Goal: Complete application form: Complete application form

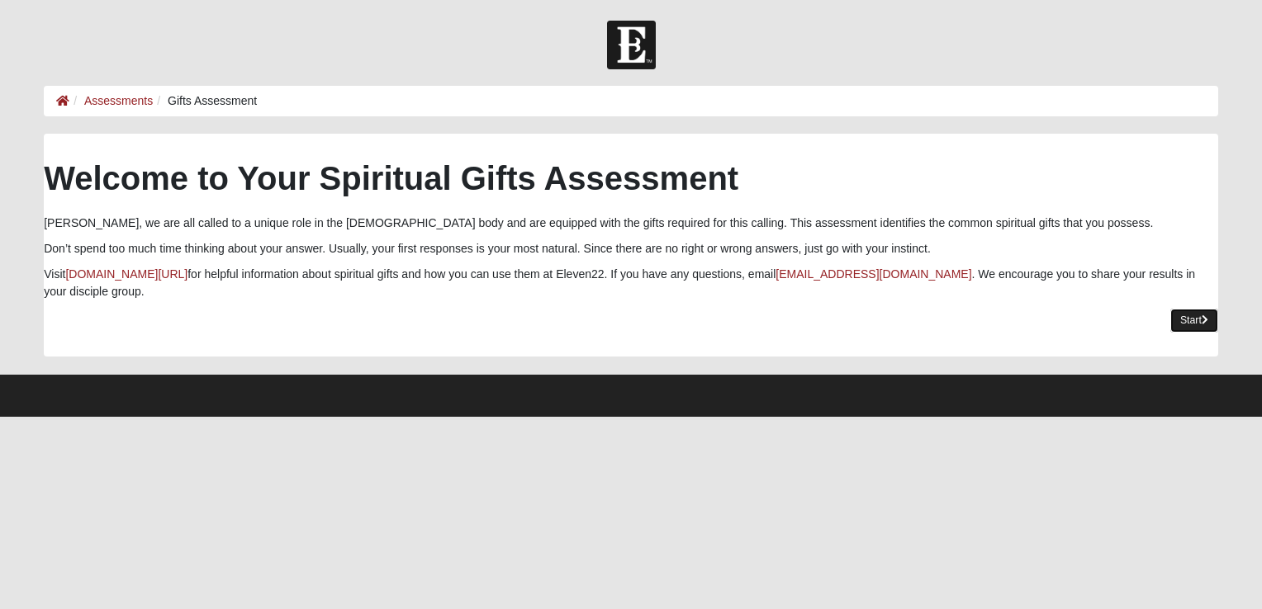
click at [1176, 323] on link "Start" at bounding box center [1194, 321] width 48 height 24
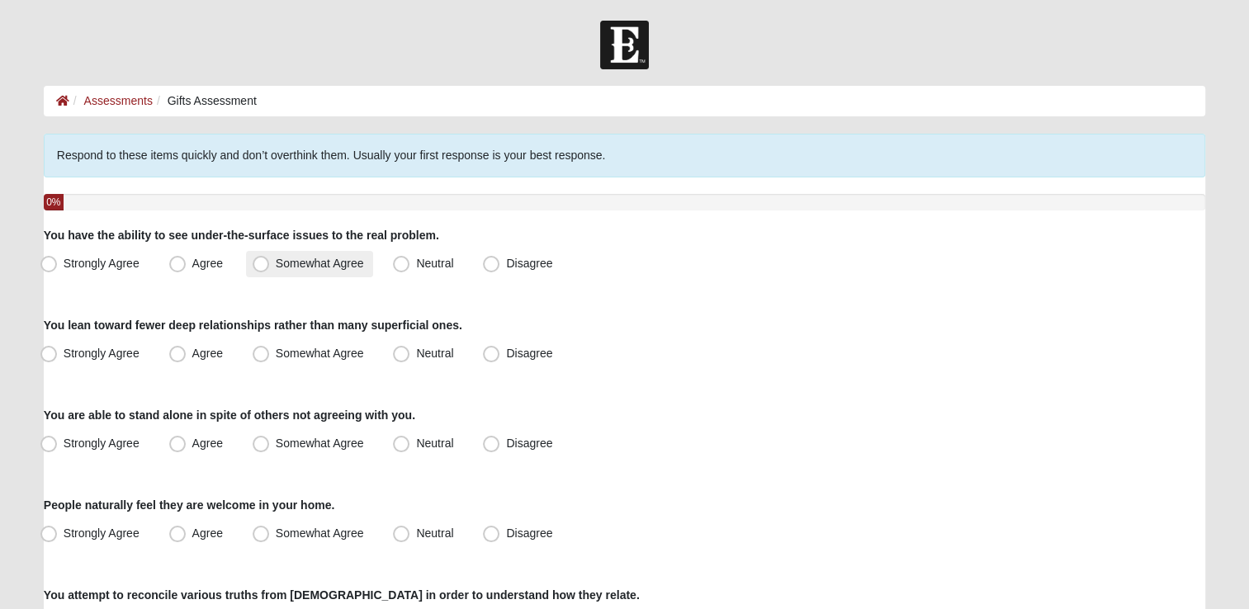
click at [276, 264] on span "Somewhat Agree" at bounding box center [320, 263] width 88 height 13
click at [259, 264] on input "Somewhat Agree" at bounding box center [264, 263] width 11 height 11
radio input "true"
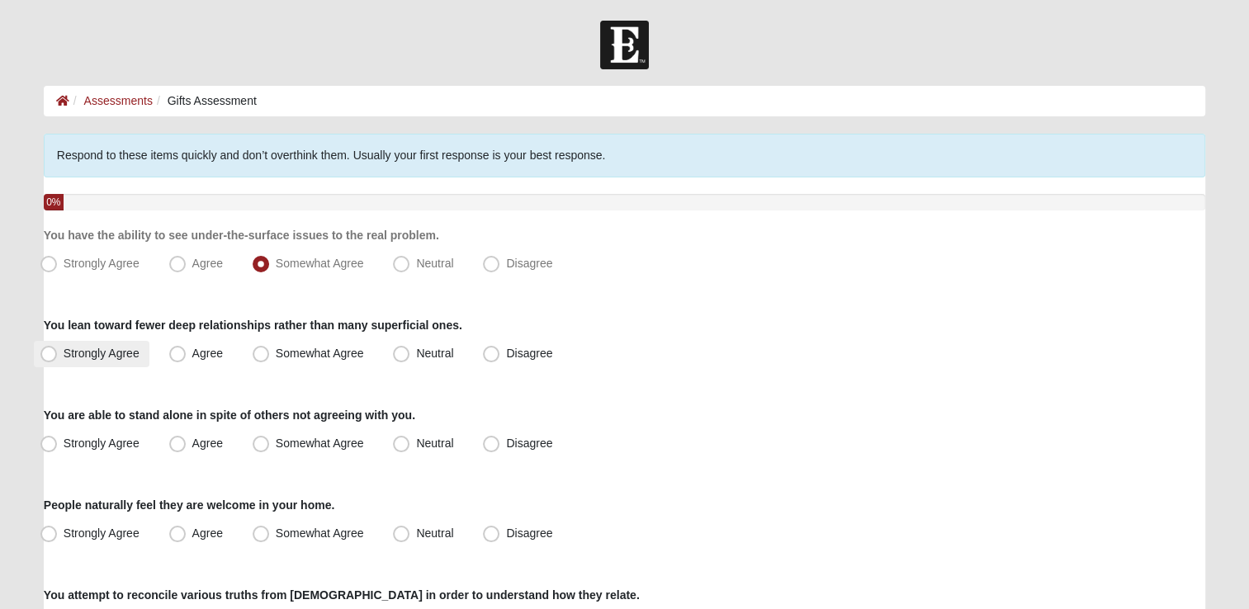
click at [64, 350] on span "Strongly Agree" at bounding box center [102, 353] width 76 height 13
click at [47, 350] on input "Strongly Agree" at bounding box center [52, 353] width 11 height 11
radio input "true"
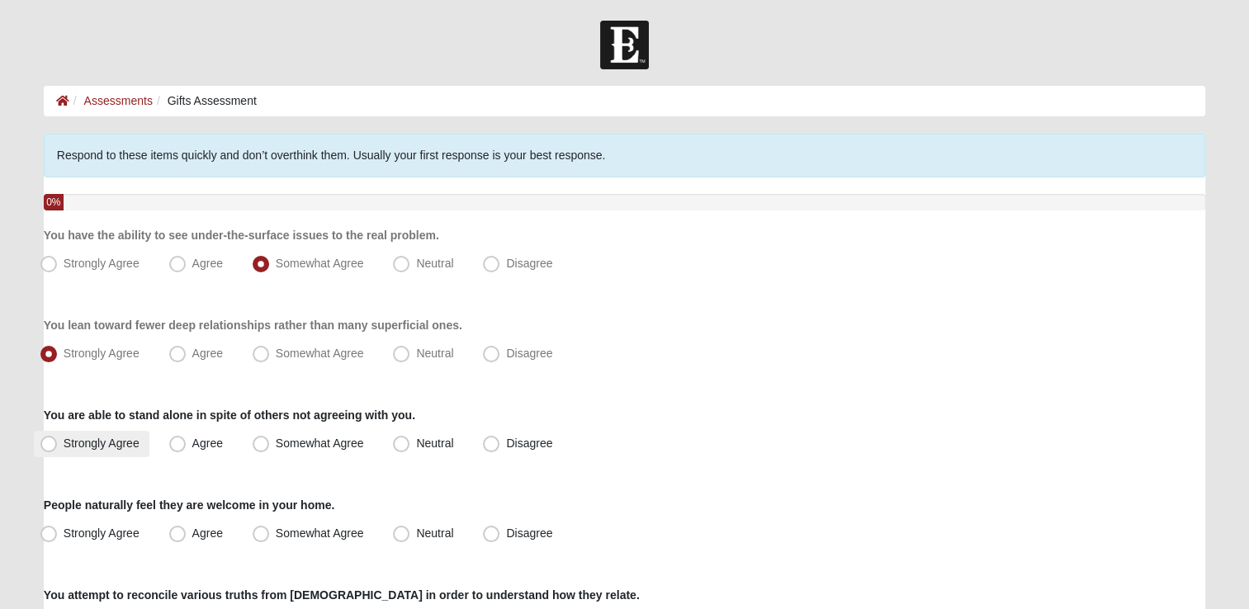
click at [64, 443] on span "Strongly Agree" at bounding box center [102, 443] width 76 height 13
click at [56, 443] on input "Strongly Agree" at bounding box center [52, 443] width 11 height 11
radio input "true"
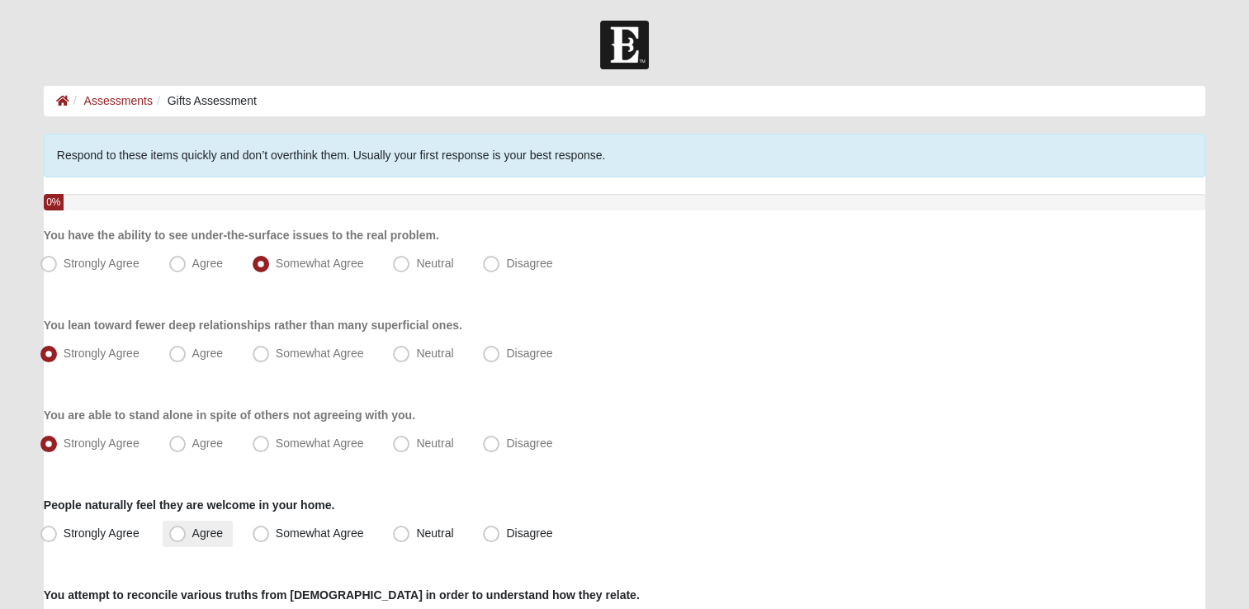
click at [192, 537] on span "Agree" at bounding box center [207, 533] width 31 height 13
click at [176, 537] on input "Agree" at bounding box center [181, 533] width 11 height 11
radio input "true"
click at [259, 528] on input "Somewhat Agree" at bounding box center [264, 533] width 11 height 11
radio input "true"
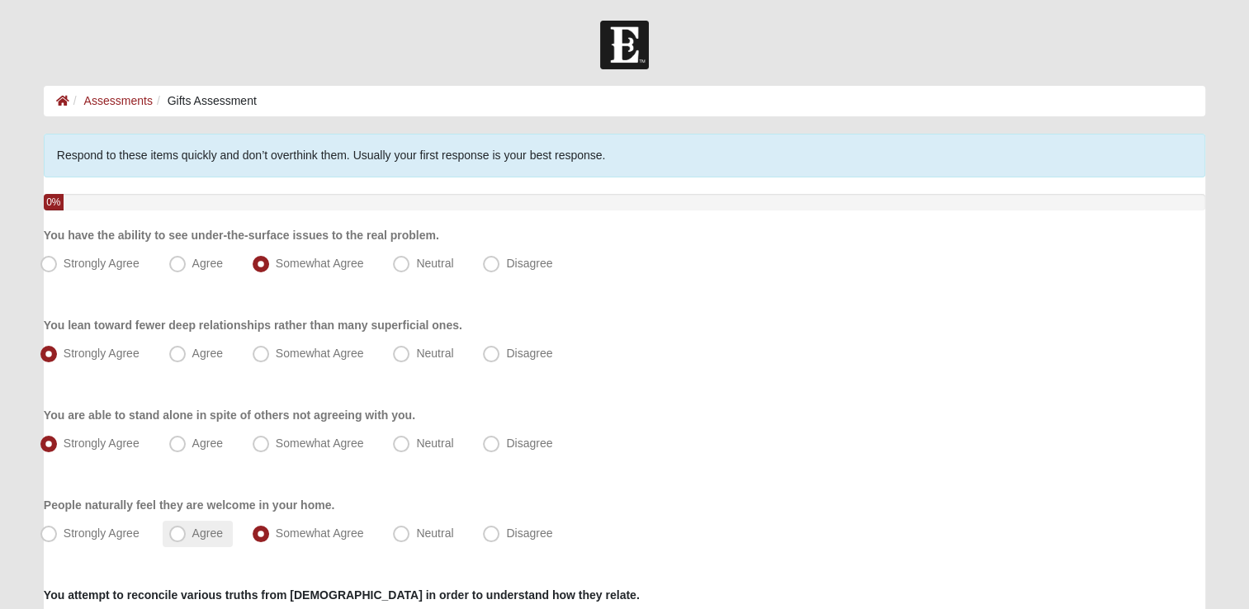
click at [188, 528] on label "Agree" at bounding box center [198, 534] width 70 height 26
click at [187, 528] on input "Agree" at bounding box center [181, 533] width 11 height 11
radio input "true"
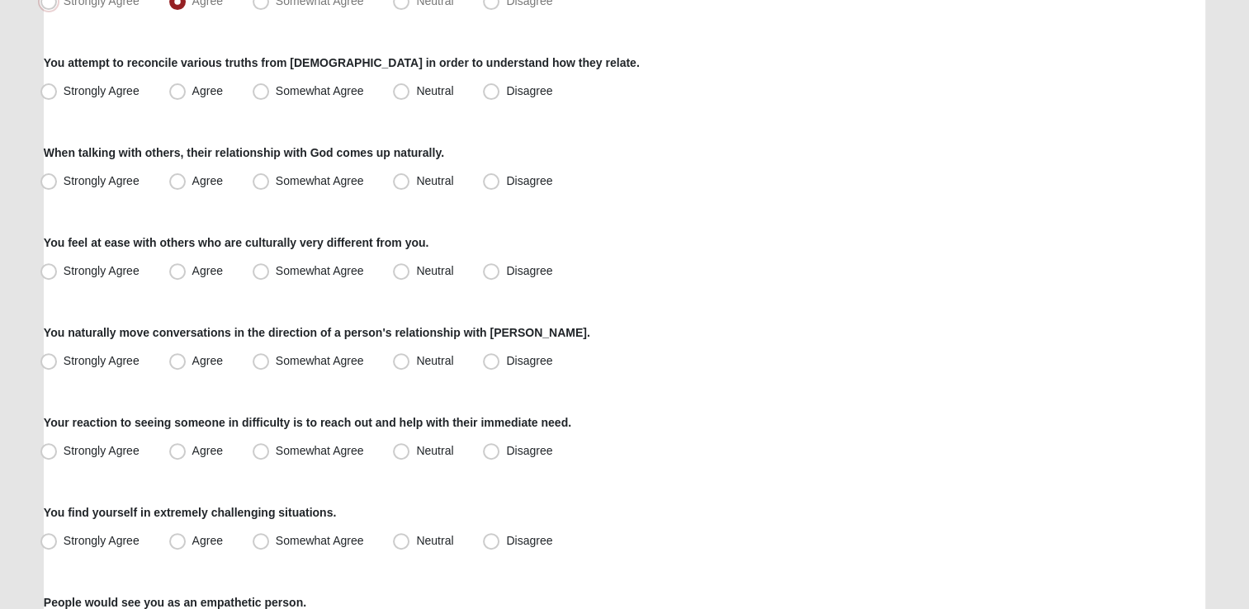
click at [47, 0] on input "Strongly Agree" at bounding box center [52, 1] width 11 height 11
radio input "true"
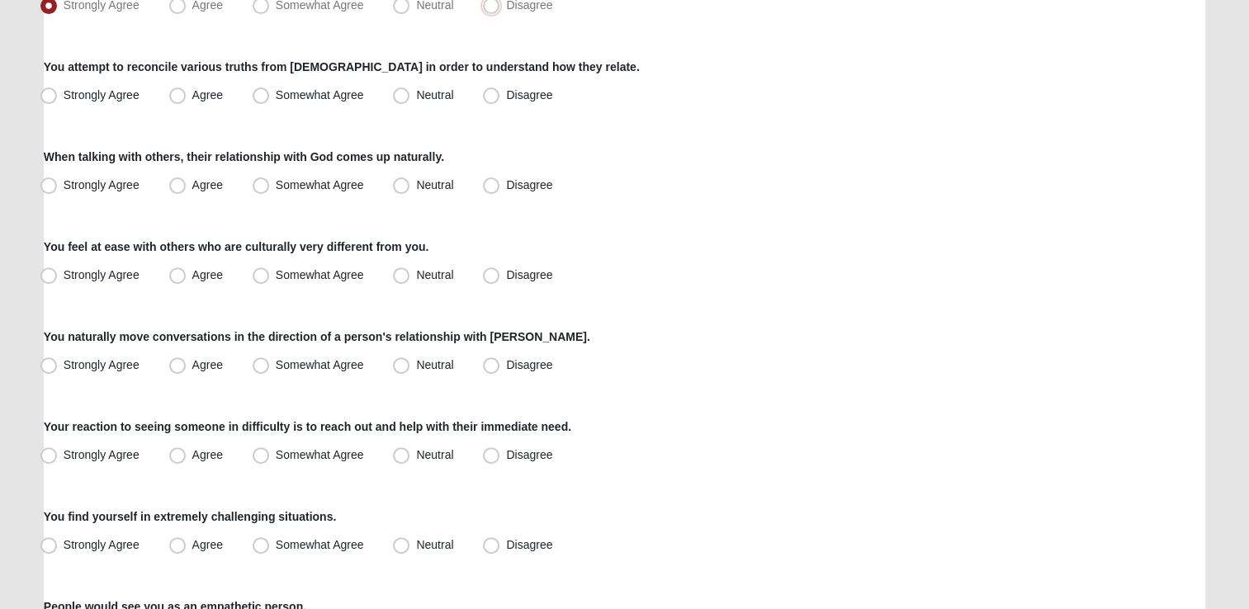
click at [490, 0] on input "Disagree" at bounding box center [495, 5] width 11 height 11
radio input "true"
click at [400, 0] on input "Neutral" at bounding box center [405, 5] width 11 height 11
radio input "true"
click at [490, 0] on input "Disagree" at bounding box center [495, 5] width 11 height 11
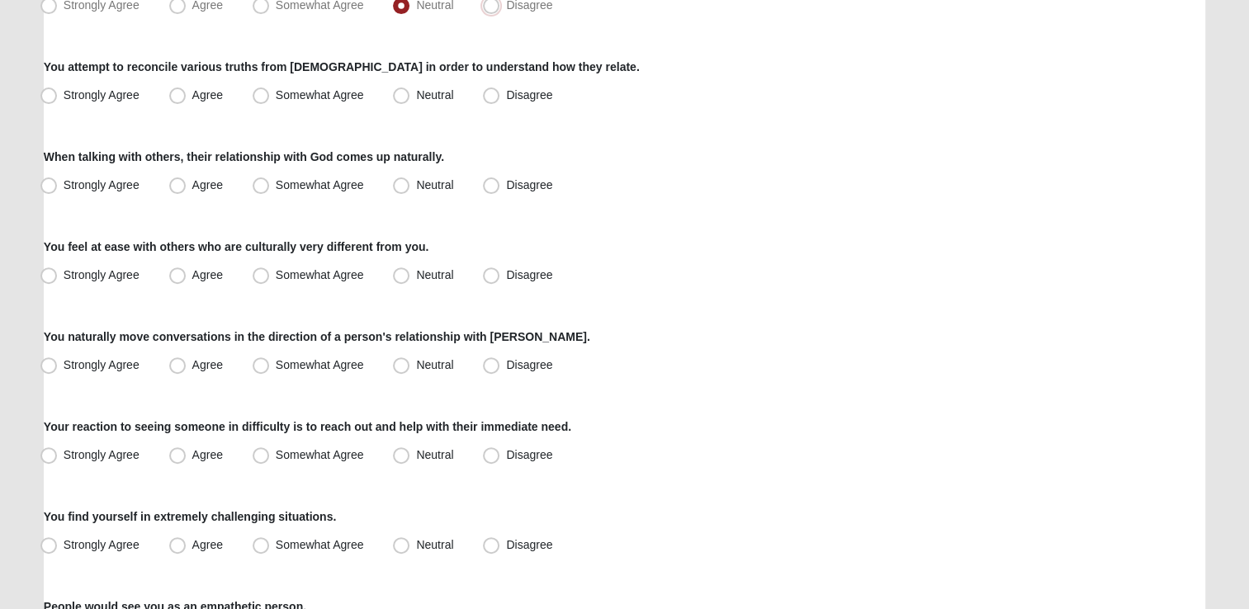
radio input "true"
click at [47, 0] on input "Strongly Agree" at bounding box center [52, 5] width 11 height 11
radio input "true"
click at [176, 0] on input "Agree" at bounding box center [181, 5] width 11 height 11
radio input "true"
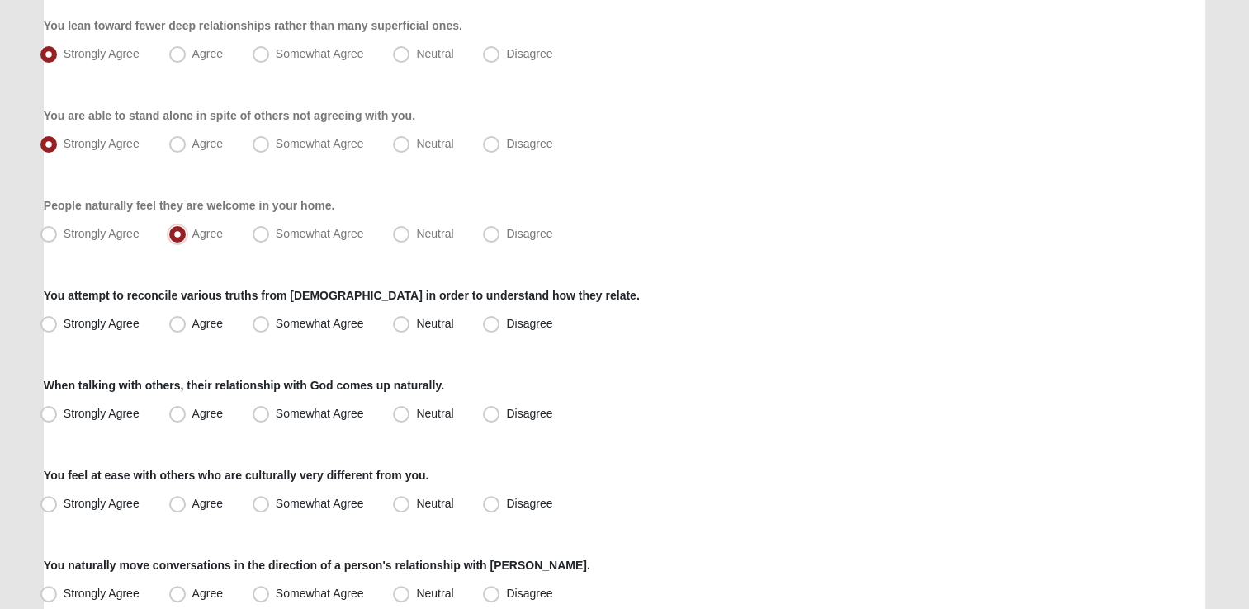
scroll to position [297, 0]
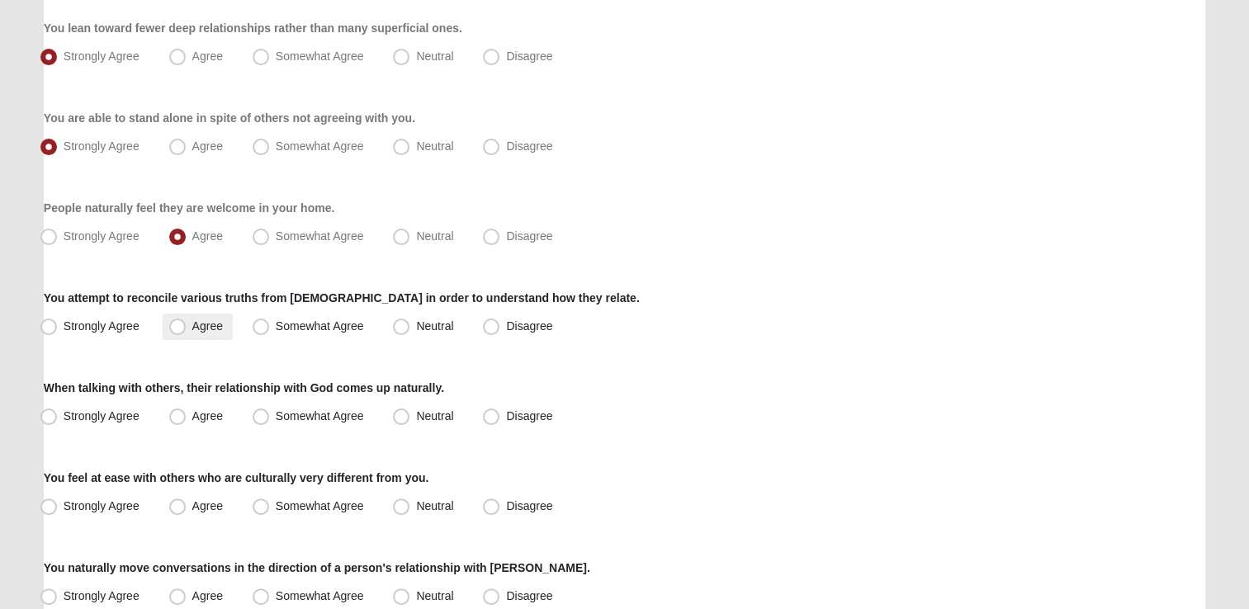
click at [192, 320] on span "Agree" at bounding box center [207, 326] width 31 height 13
click at [178, 321] on input "Agree" at bounding box center [181, 326] width 11 height 11
radio input "true"
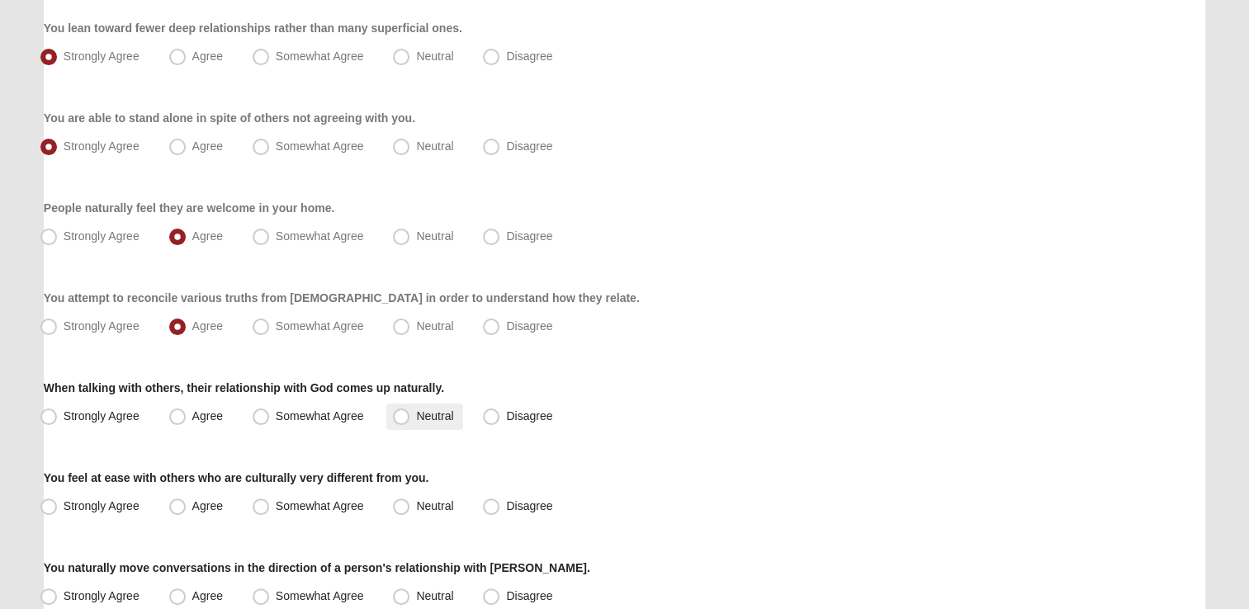
click at [416, 415] on span "Neutral" at bounding box center [434, 416] width 37 height 13
click at [400, 415] on input "Neutral" at bounding box center [405, 416] width 11 height 11
radio input "true"
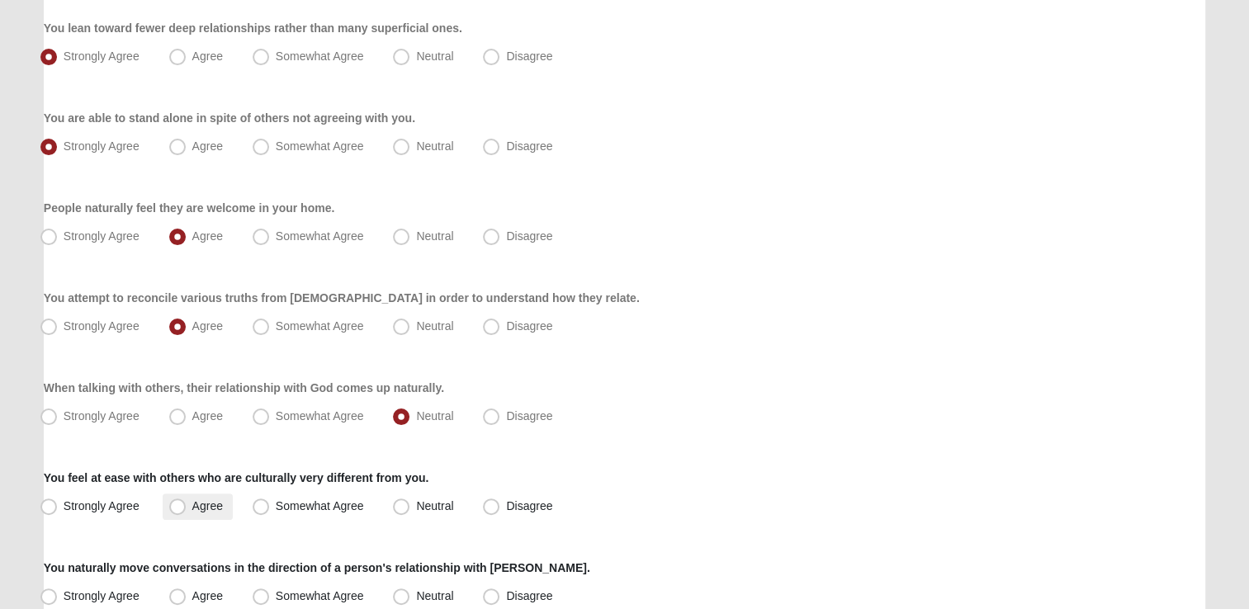
click at [192, 509] on span "Agree" at bounding box center [207, 506] width 31 height 13
click at [176, 509] on input "Agree" at bounding box center [181, 506] width 11 height 11
radio input "true"
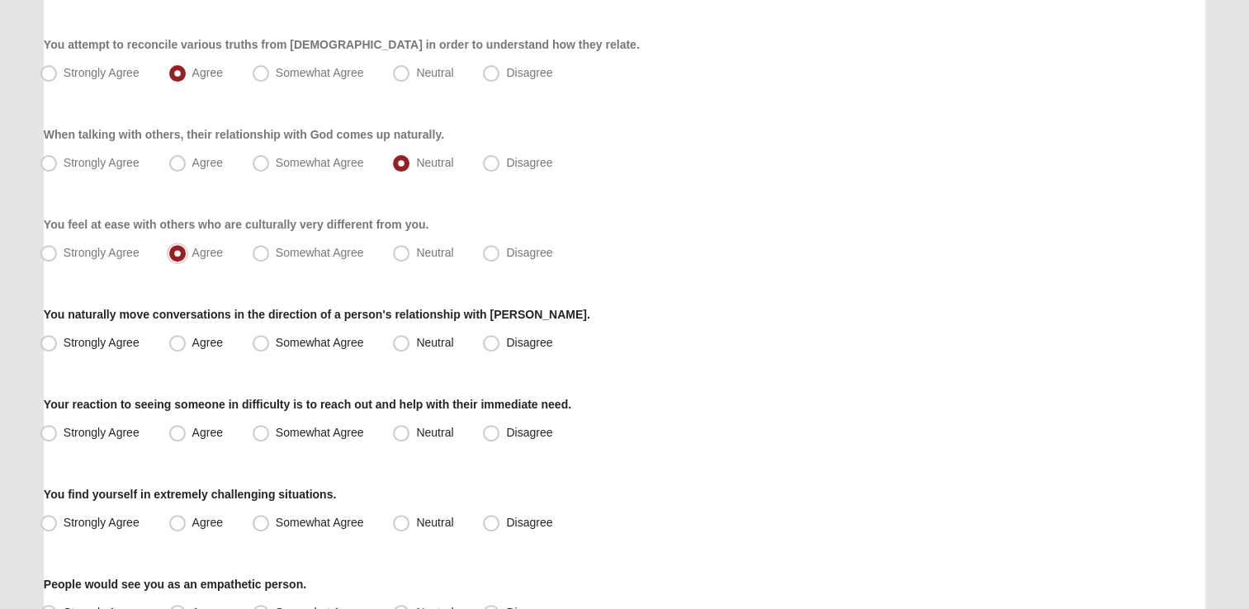
scroll to position [584, 0]
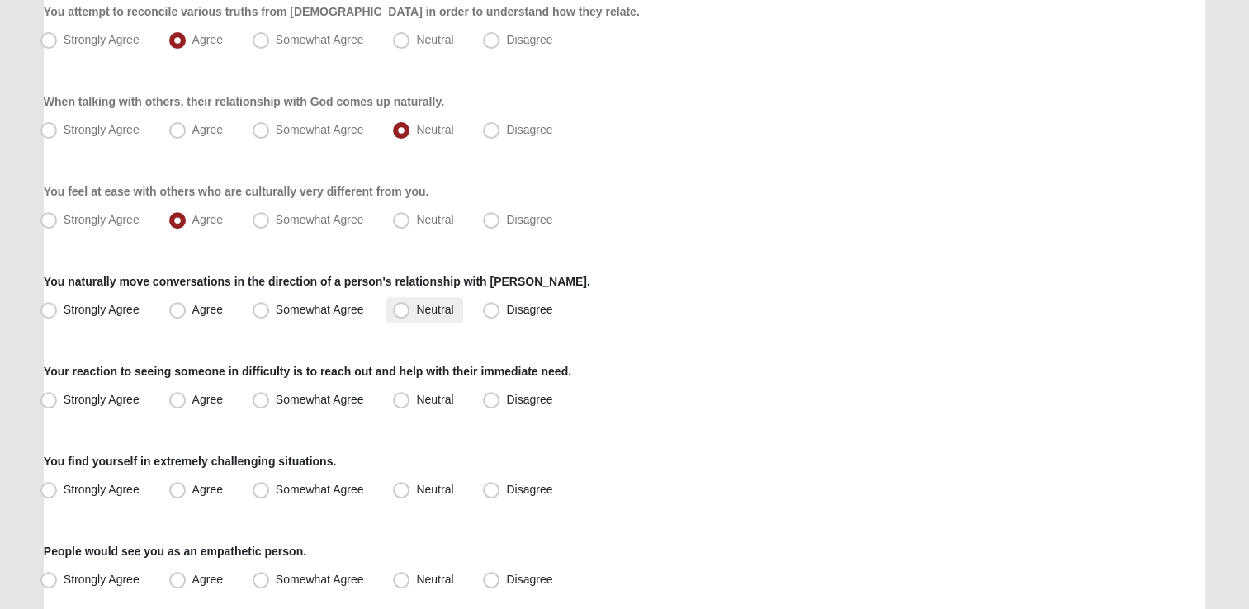
click at [416, 305] on span "Neutral" at bounding box center [434, 309] width 37 height 13
click at [409, 305] on input "Neutral" at bounding box center [405, 310] width 11 height 11
radio input "true"
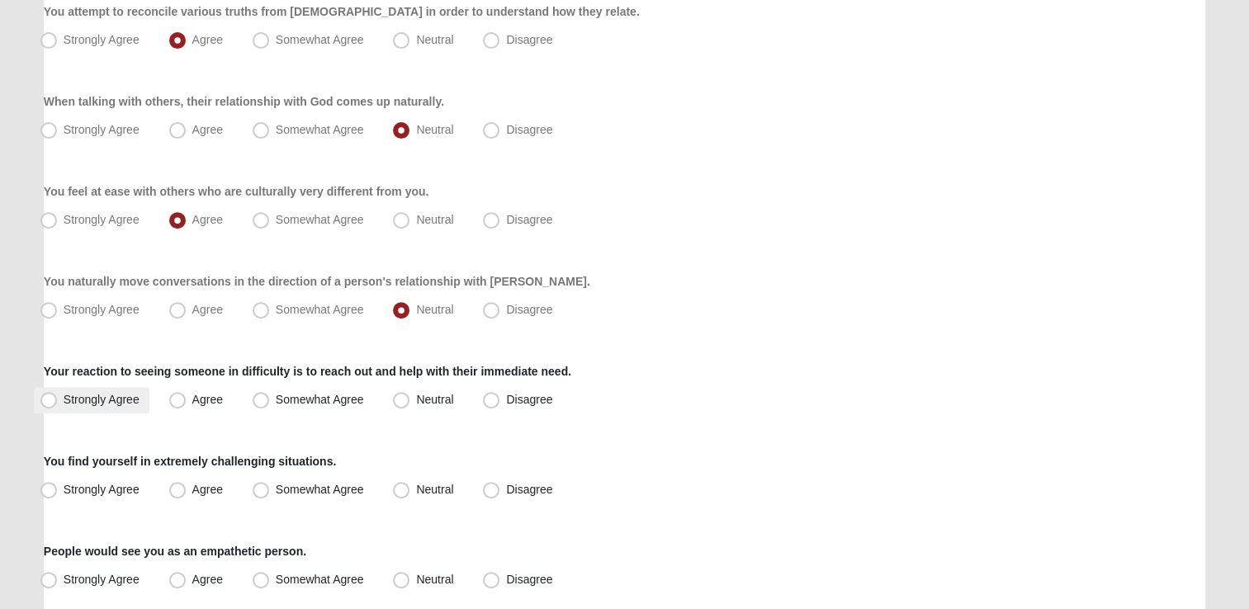
click at [76, 394] on span "Strongly Agree" at bounding box center [102, 399] width 76 height 13
click at [58, 395] on input "Strongly Agree" at bounding box center [52, 400] width 11 height 11
radio input "true"
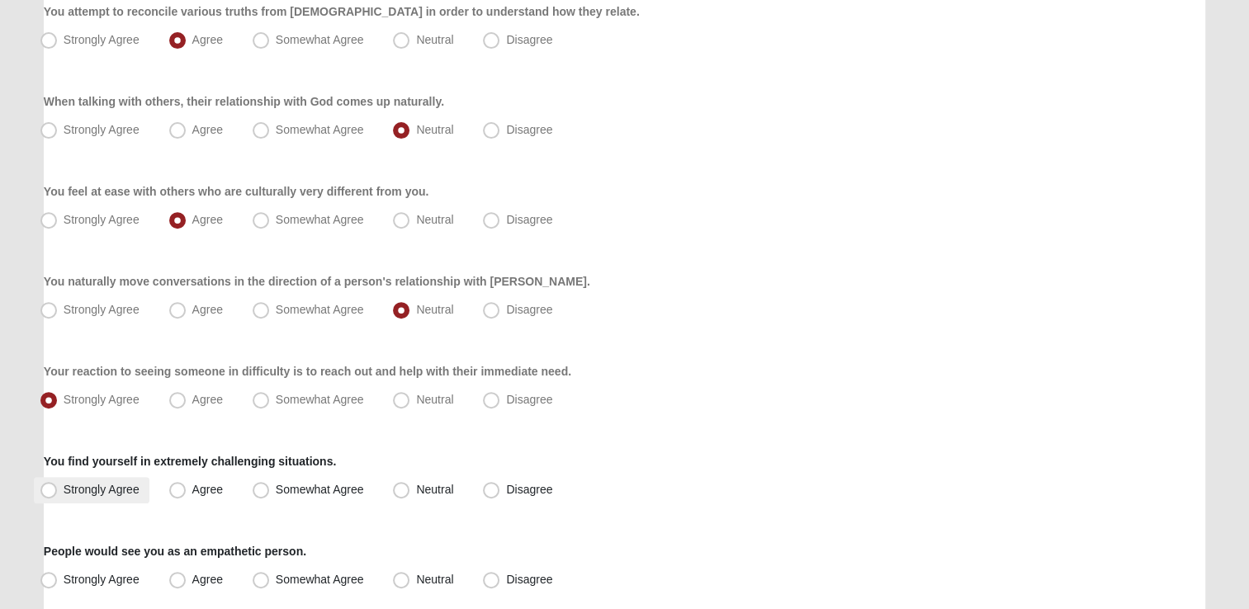
click at [61, 488] on label "Strongly Agree" at bounding box center [92, 490] width 116 height 26
click at [58, 488] on input "Strongly Agree" at bounding box center [52, 490] width 11 height 11
radio input "true"
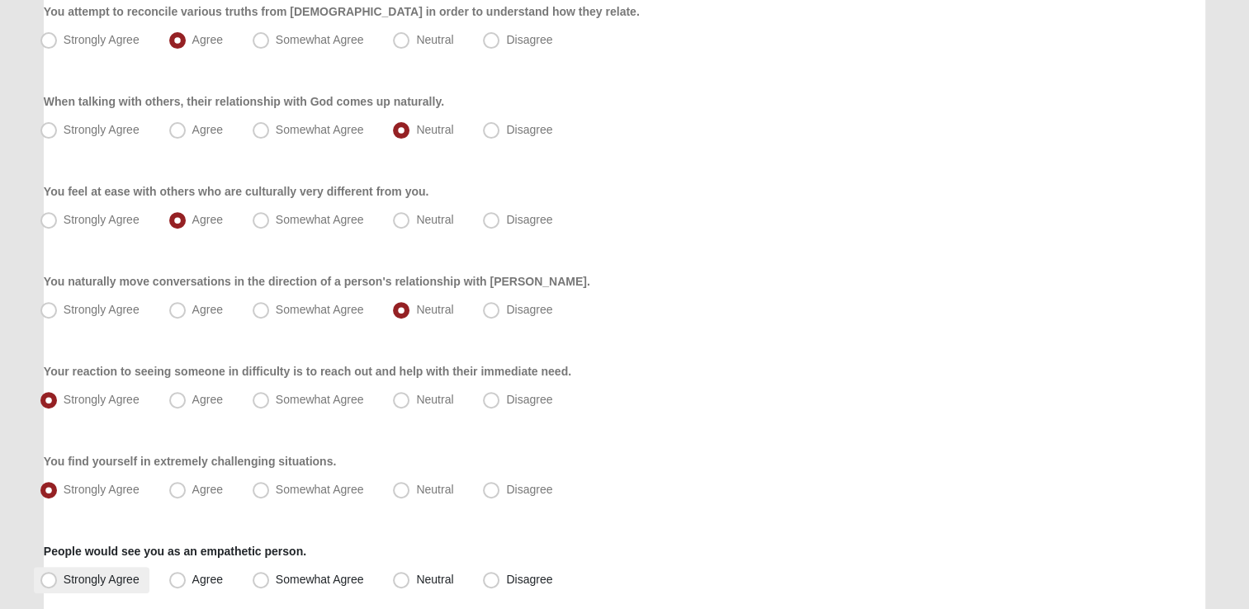
click at [64, 578] on span "Strongly Agree" at bounding box center [102, 579] width 76 height 13
click at [47, 578] on input "Strongly Agree" at bounding box center [52, 580] width 11 height 11
radio input "true"
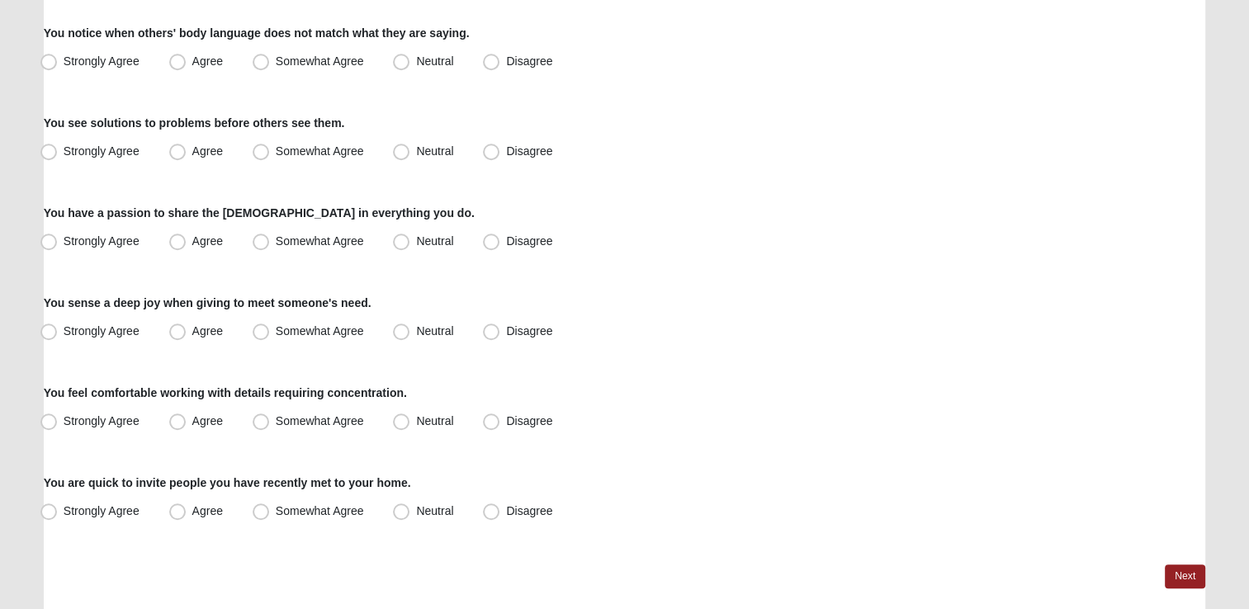
scroll to position [1211, 0]
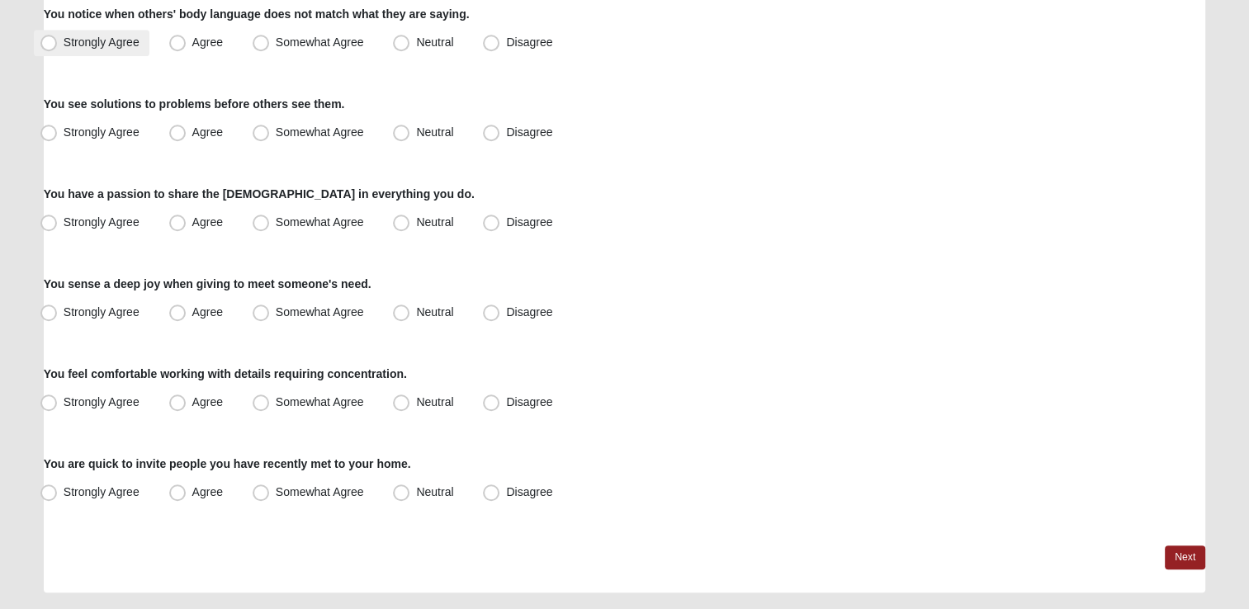
click at [59, 40] on label "Strongly Agree" at bounding box center [92, 43] width 116 height 26
click at [58, 40] on input "Strongly Agree" at bounding box center [52, 42] width 11 height 11
radio input "true"
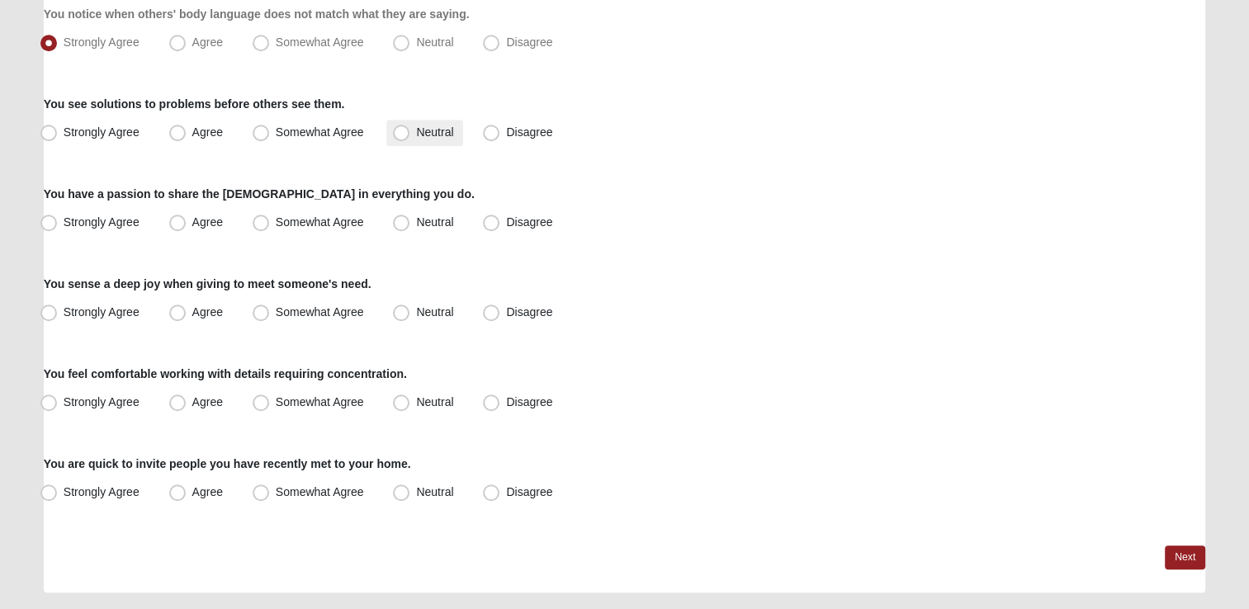
click at [419, 128] on span "Neutral" at bounding box center [434, 131] width 37 height 13
click at [410, 128] on input "Neutral" at bounding box center [405, 132] width 11 height 11
radio input "true"
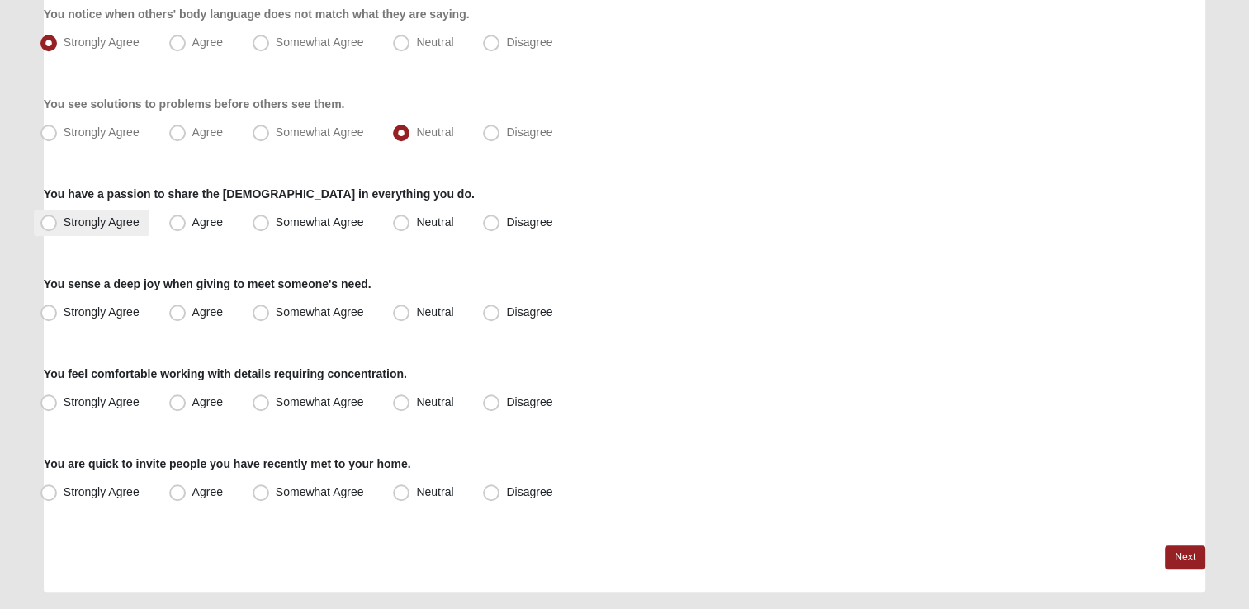
click at [64, 218] on span "Strongly Agree" at bounding box center [102, 221] width 76 height 13
click at [58, 218] on input "Strongly Agree" at bounding box center [52, 222] width 11 height 11
radio input "true"
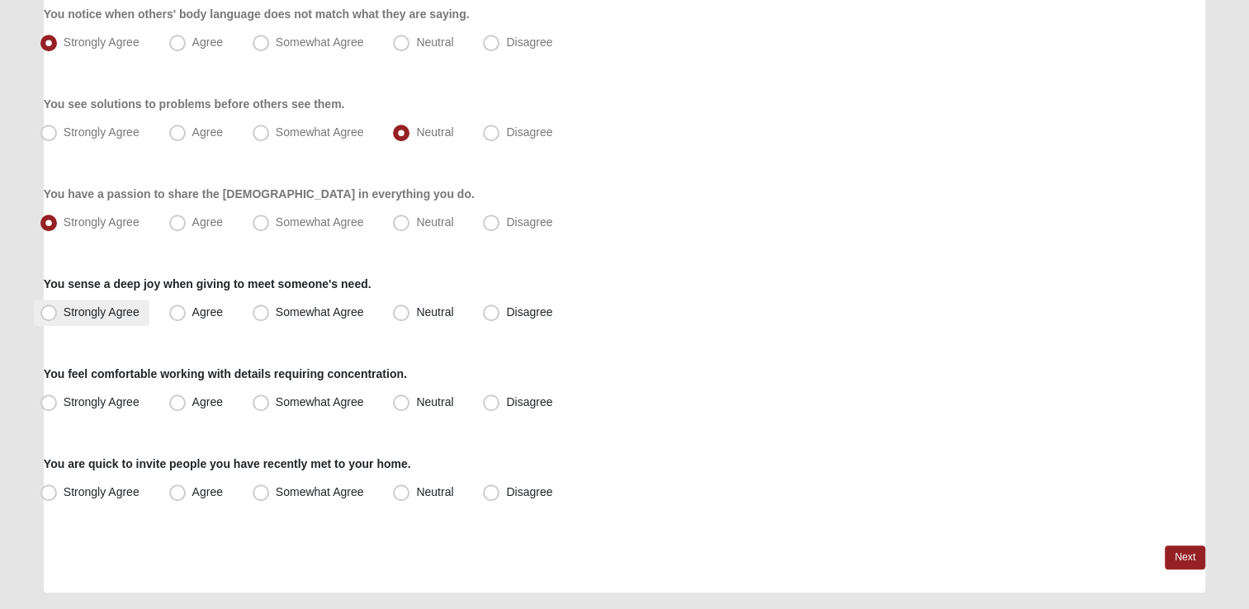
click at [60, 312] on label "Strongly Agree" at bounding box center [92, 313] width 116 height 26
click at [58, 312] on input "Strongly Agree" at bounding box center [52, 312] width 11 height 11
radio input "true"
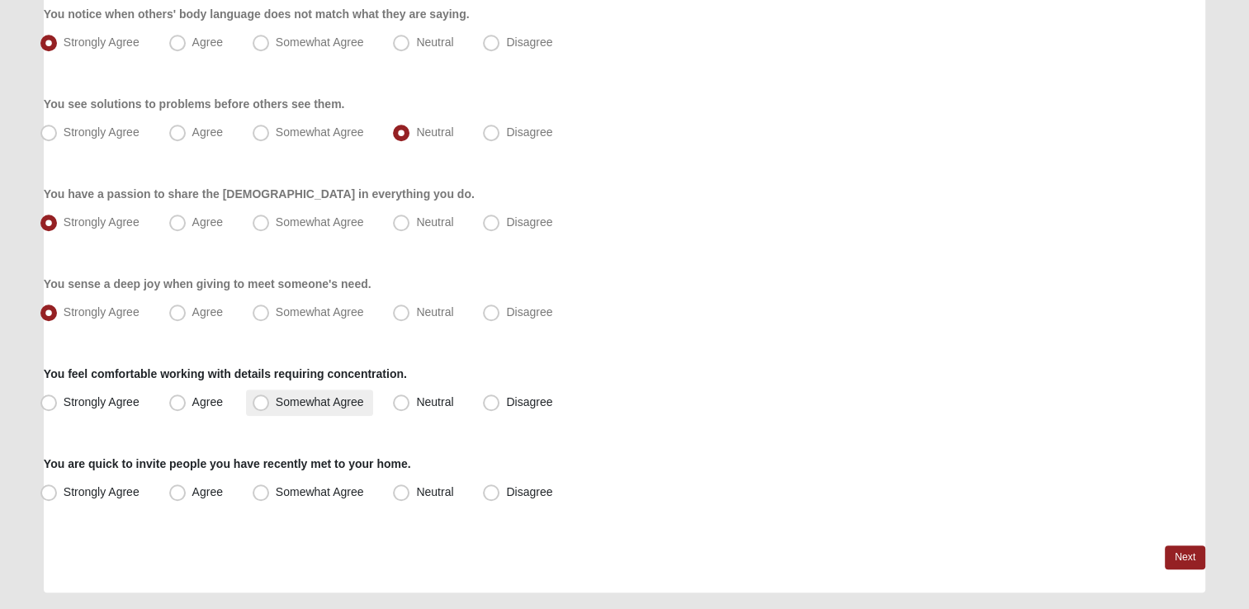
click at [276, 401] on span "Somewhat Agree" at bounding box center [320, 401] width 88 height 13
click at [267, 401] on input "Somewhat Agree" at bounding box center [264, 402] width 11 height 11
radio input "true"
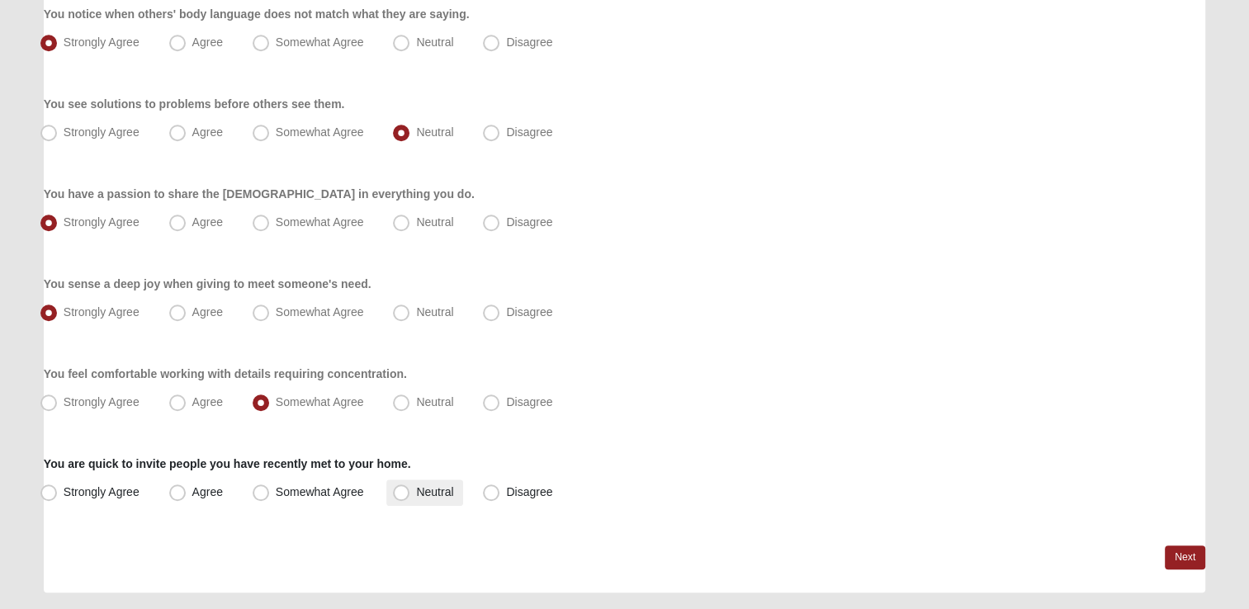
click at [416, 485] on span "Neutral" at bounding box center [434, 491] width 37 height 13
click at [403, 487] on input "Neutral" at bounding box center [405, 492] width 11 height 11
radio input "true"
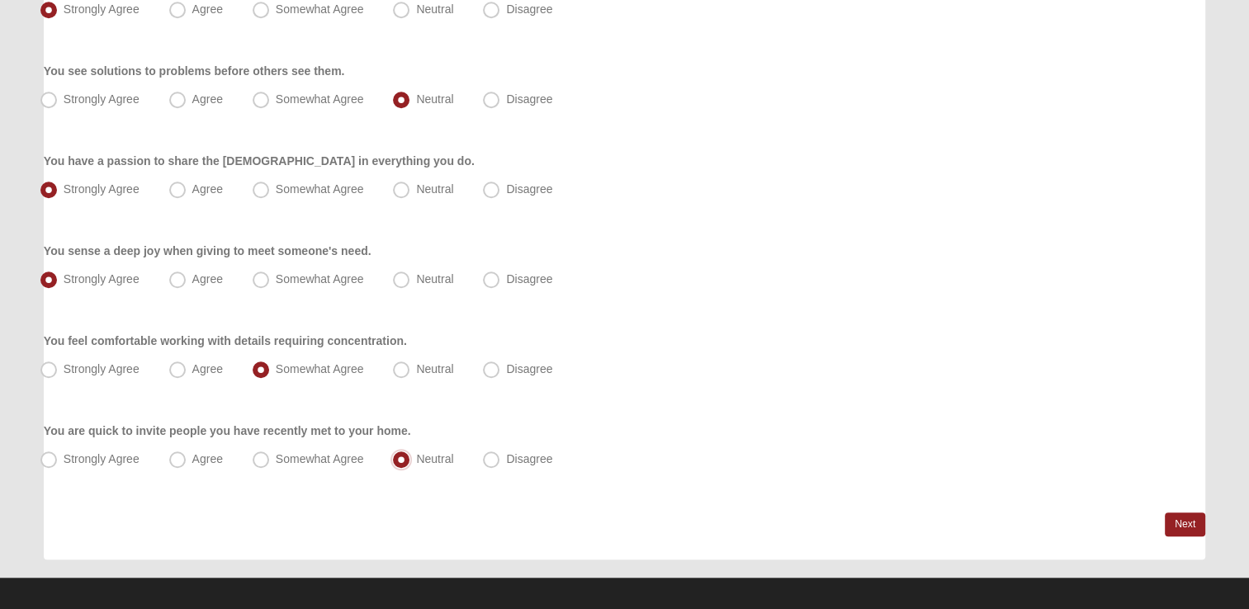
scroll to position [1254, 0]
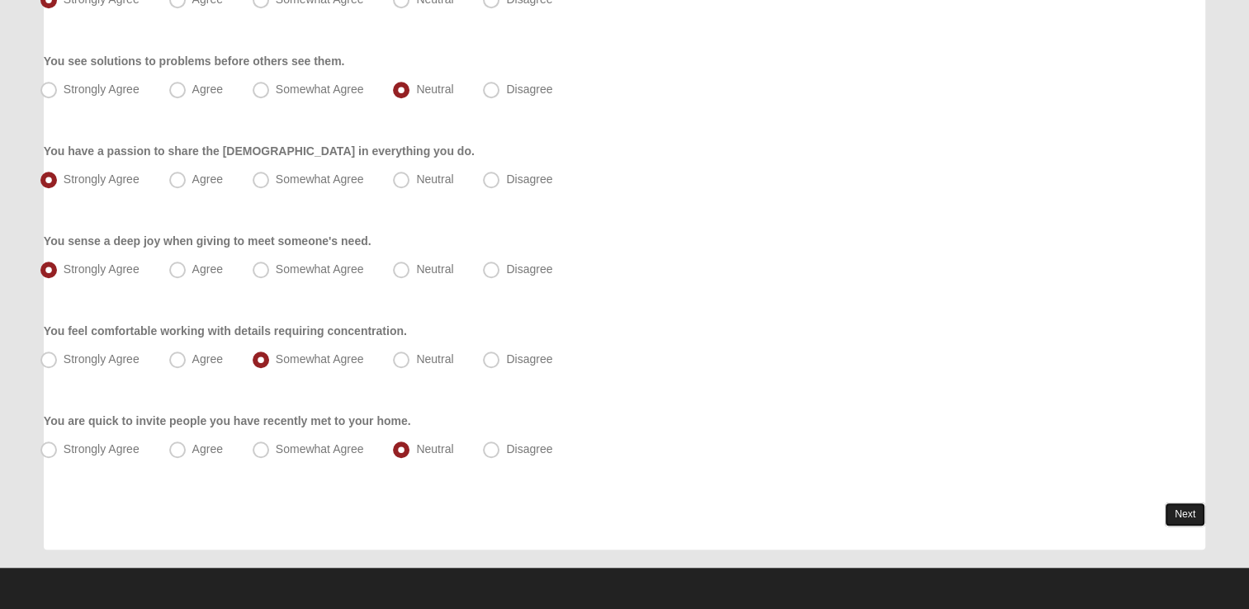
click at [1186, 512] on link "Next" at bounding box center [1185, 515] width 40 height 24
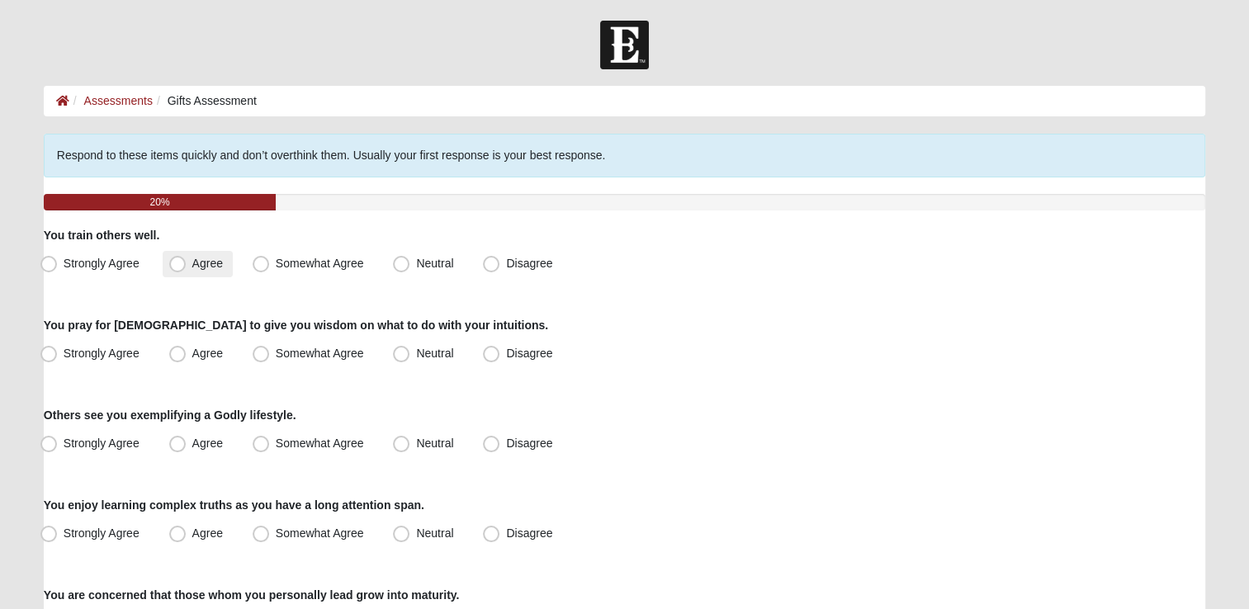
click at [192, 261] on span "Agree" at bounding box center [207, 263] width 31 height 13
click at [182, 261] on input "Agree" at bounding box center [181, 263] width 11 height 11
radio input "true"
click at [192, 360] on span "Agree" at bounding box center [207, 353] width 31 height 13
click at [183, 359] on input "Agree" at bounding box center [181, 353] width 11 height 11
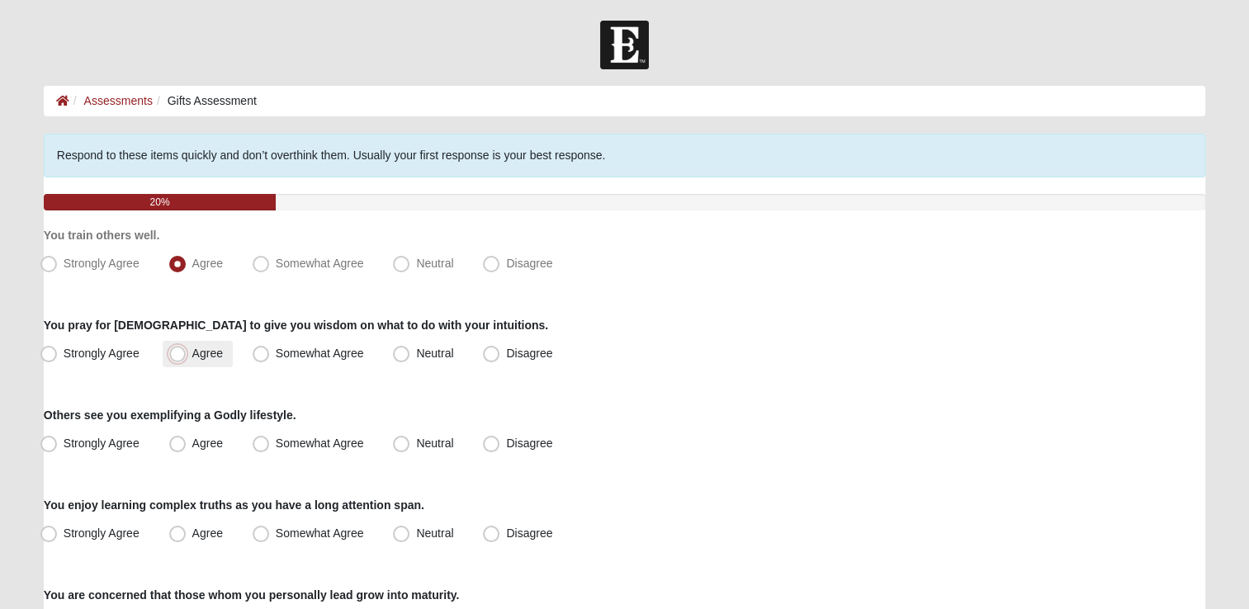
radio input "true"
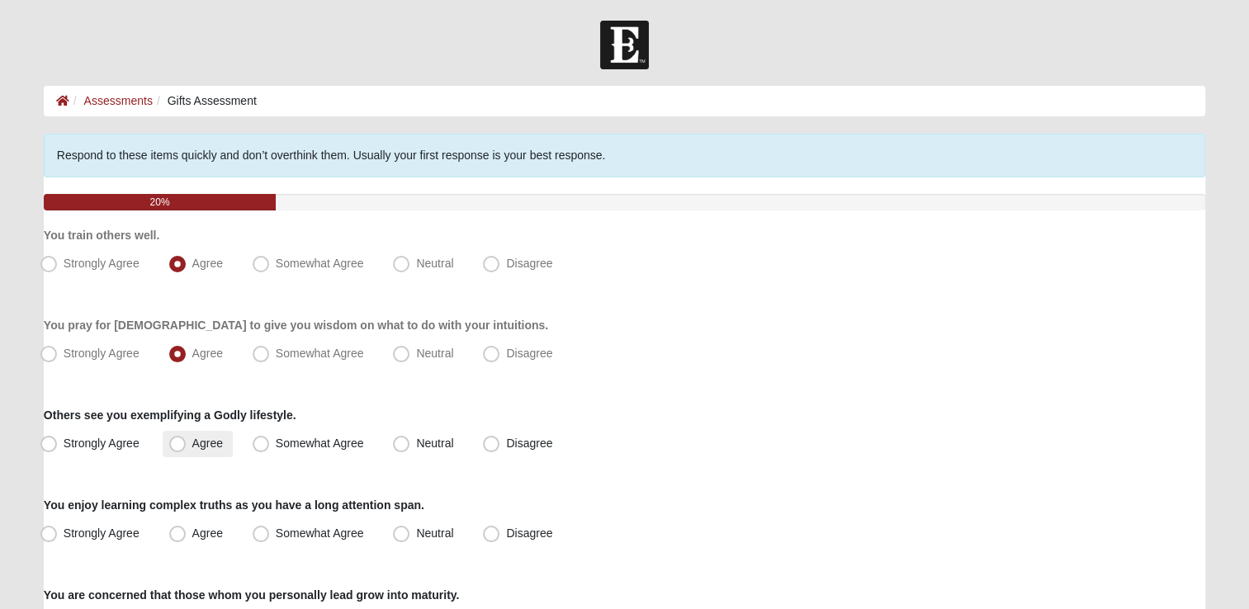
click at [187, 434] on label "Agree" at bounding box center [198, 444] width 70 height 26
click at [187, 438] on input "Agree" at bounding box center [181, 443] width 11 height 11
radio input "true"
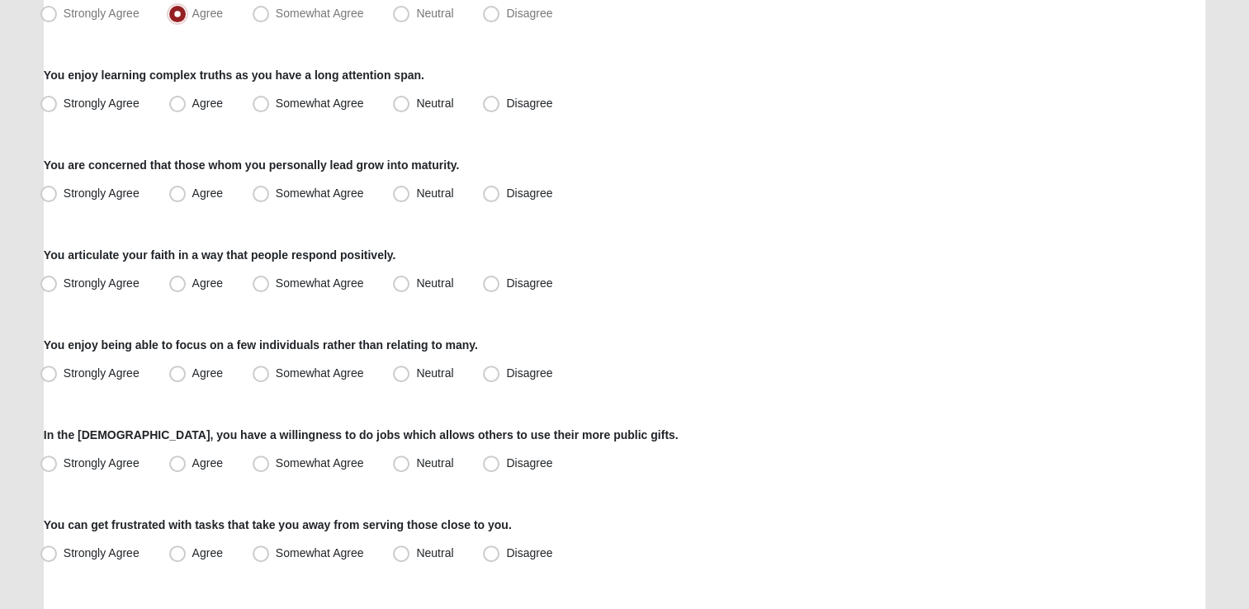
scroll to position [429, 0]
click at [416, 101] on span "Neutral" at bounding box center [434, 103] width 37 height 13
click at [407, 101] on input "Neutral" at bounding box center [405, 104] width 11 height 11
radio input "true"
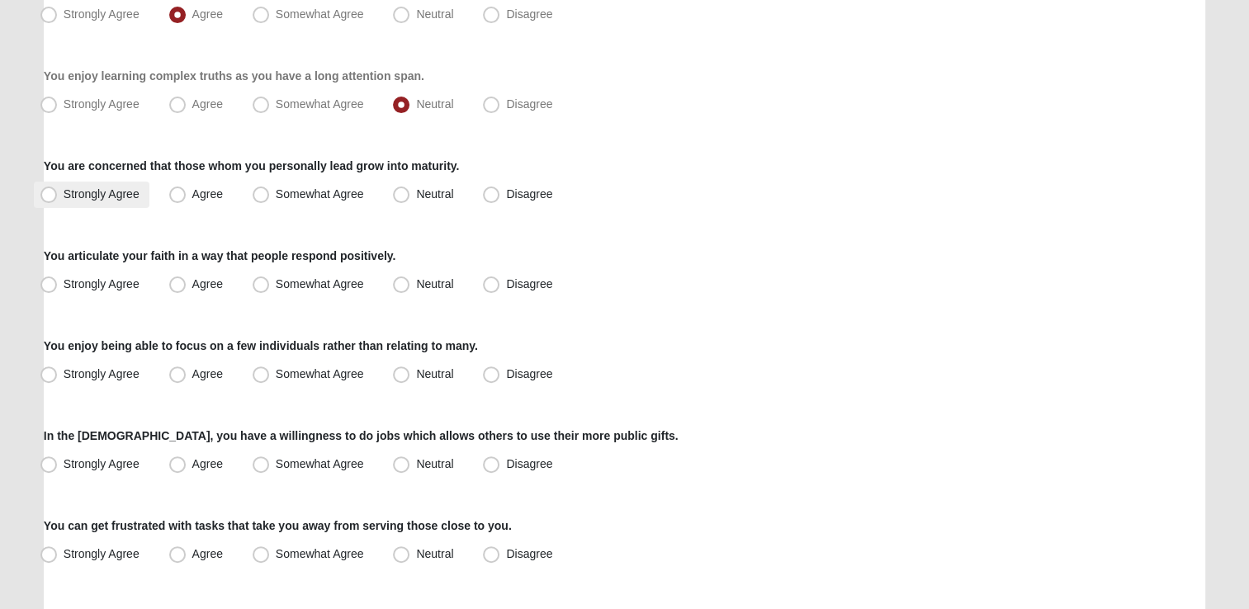
click at [58, 191] on label "Strongly Agree" at bounding box center [92, 195] width 116 height 26
click at [58, 191] on input "Strongly Agree" at bounding box center [52, 194] width 11 height 11
radio input "true"
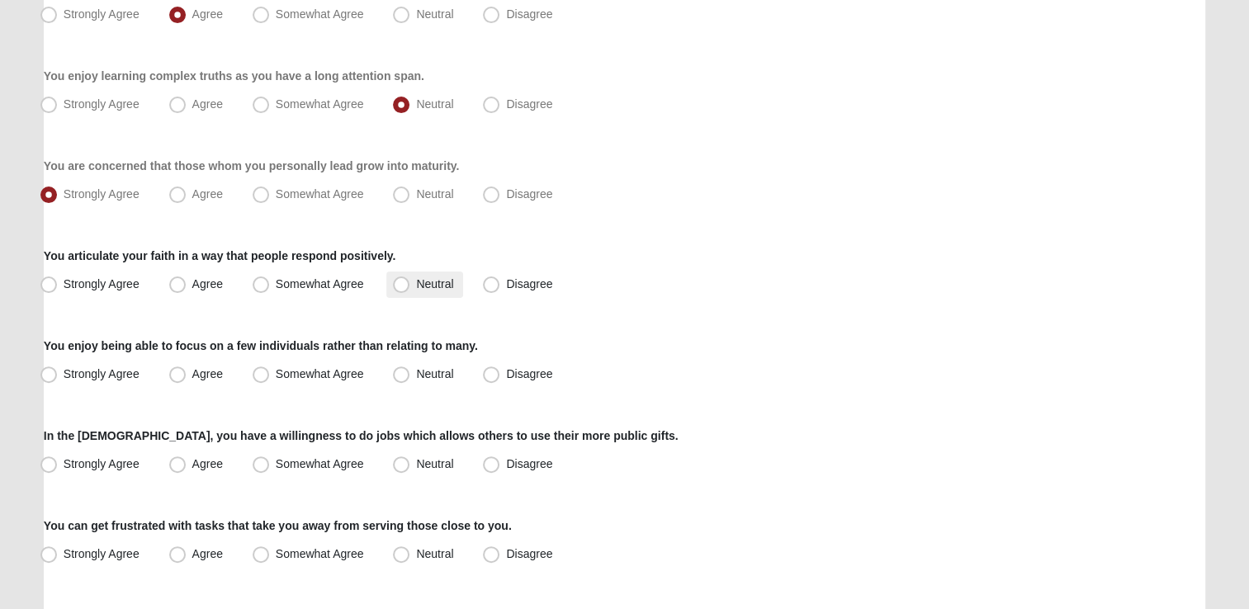
click at [422, 277] on span "Neutral" at bounding box center [434, 283] width 37 height 13
click at [410, 279] on input "Neutral" at bounding box center [405, 284] width 11 height 11
radio input "true"
click at [287, 280] on span "Somewhat Agree" at bounding box center [320, 283] width 88 height 13
click at [270, 280] on input "Somewhat Agree" at bounding box center [264, 284] width 11 height 11
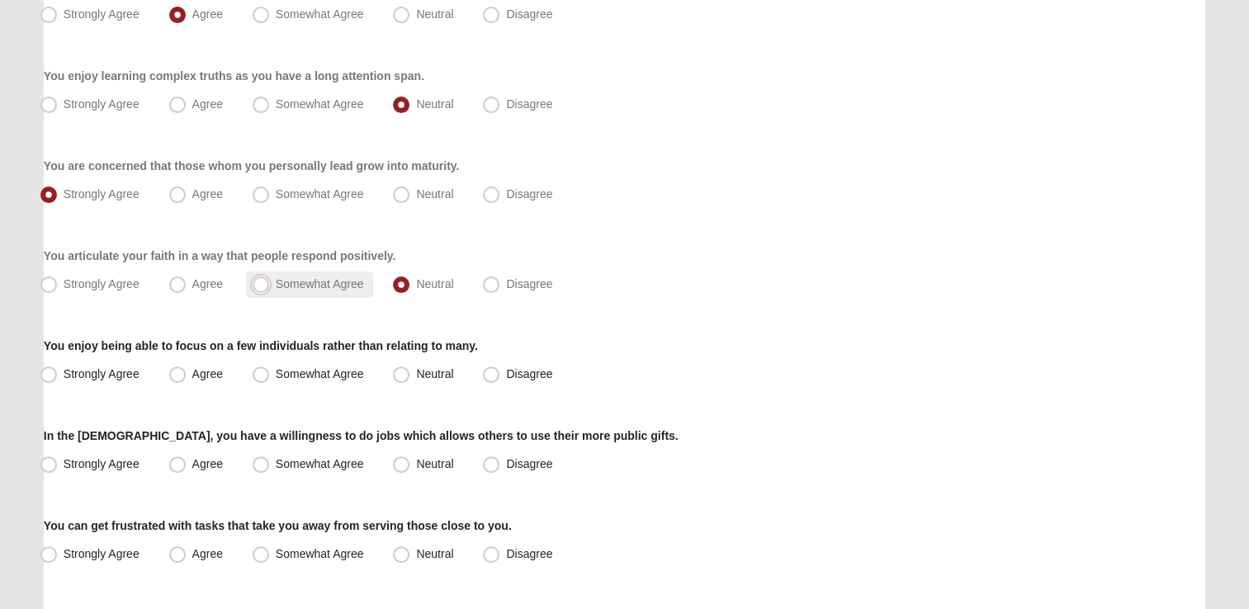
radio input "true"
click at [64, 372] on span "Strongly Agree" at bounding box center [102, 373] width 76 height 13
click at [50, 372] on input "Strongly Agree" at bounding box center [52, 374] width 11 height 11
radio input "true"
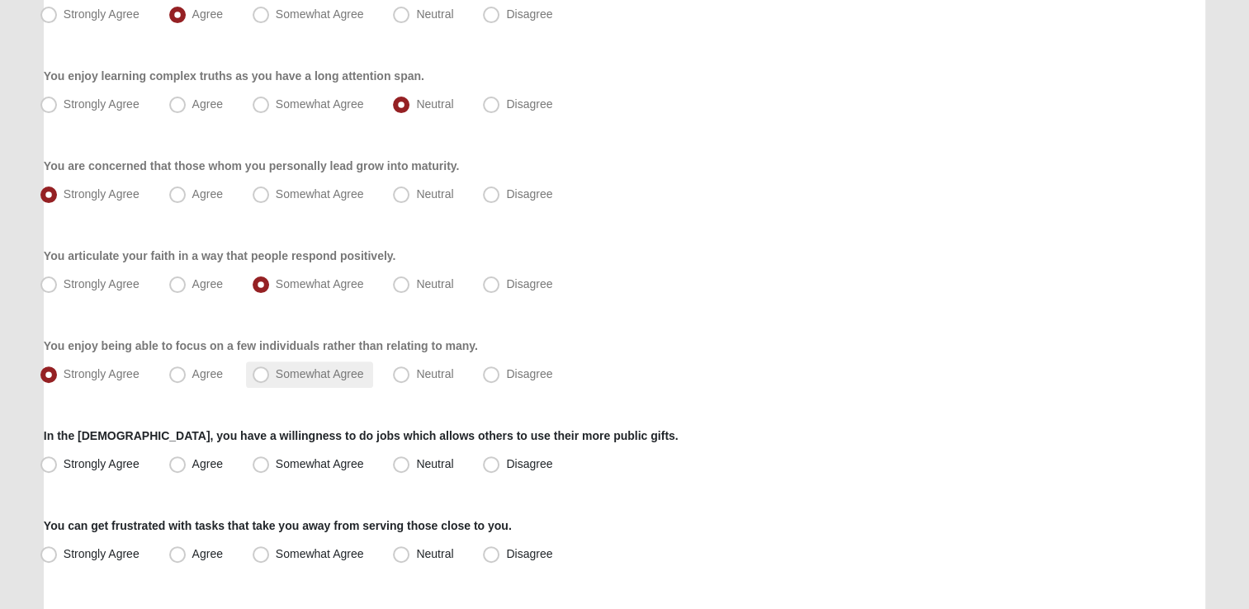
click at [334, 367] on span "Somewhat Agree" at bounding box center [320, 373] width 88 height 13
click at [270, 369] on input "Somewhat Agree" at bounding box center [264, 374] width 11 height 11
radio input "true"
click at [198, 462] on span "Agree" at bounding box center [207, 463] width 31 height 13
click at [187, 462] on input "Agree" at bounding box center [181, 464] width 11 height 11
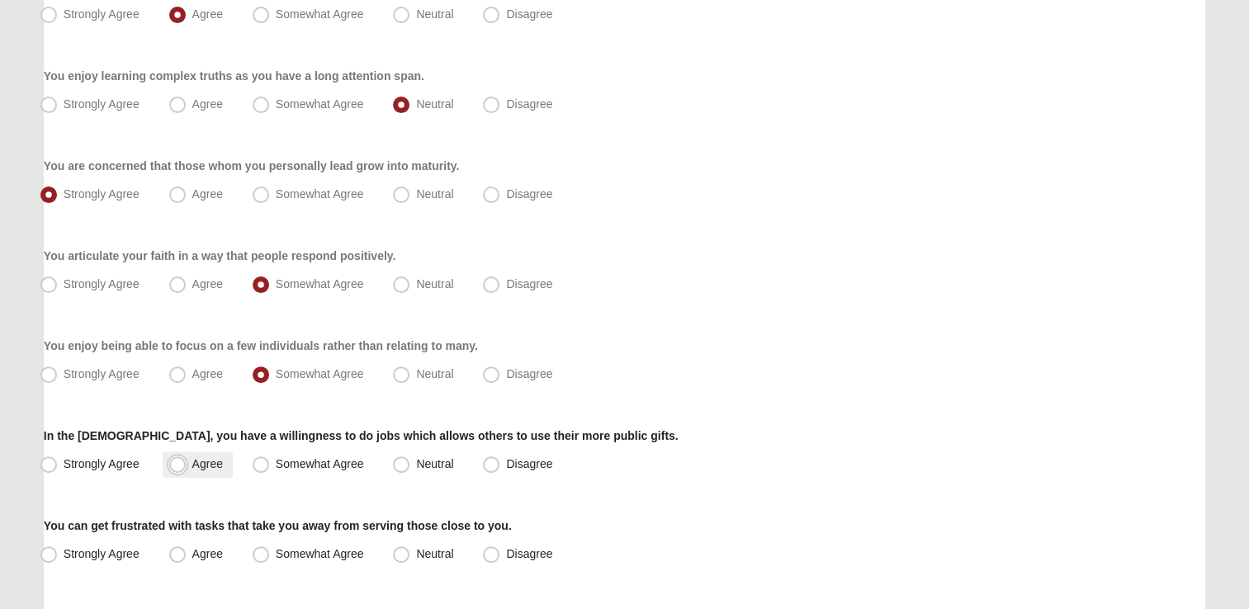
radio input "true"
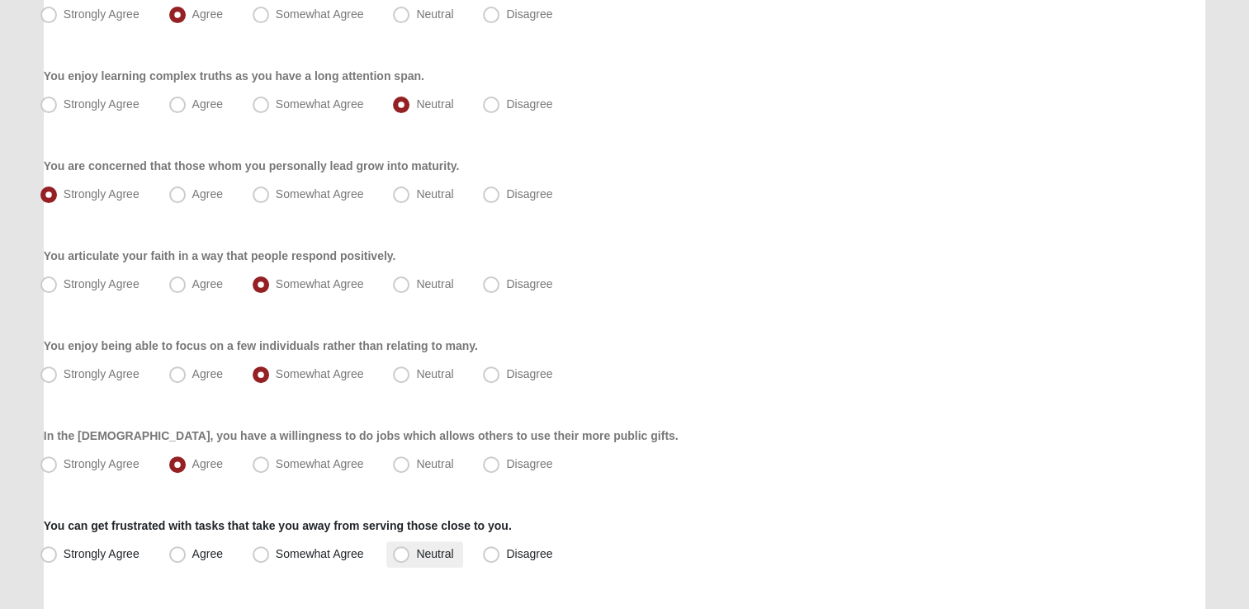
click at [416, 553] on span "Neutral" at bounding box center [434, 553] width 37 height 13
click at [409, 553] on input "Neutral" at bounding box center [405, 554] width 11 height 11
radio input "true"
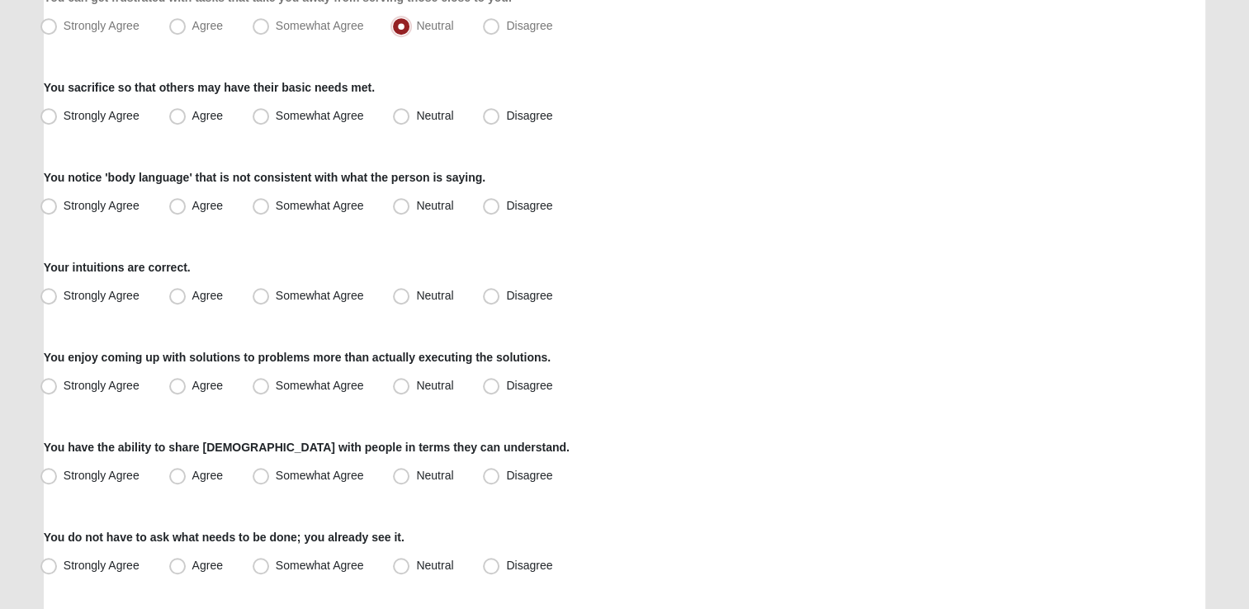
scroll to position [991, 0]
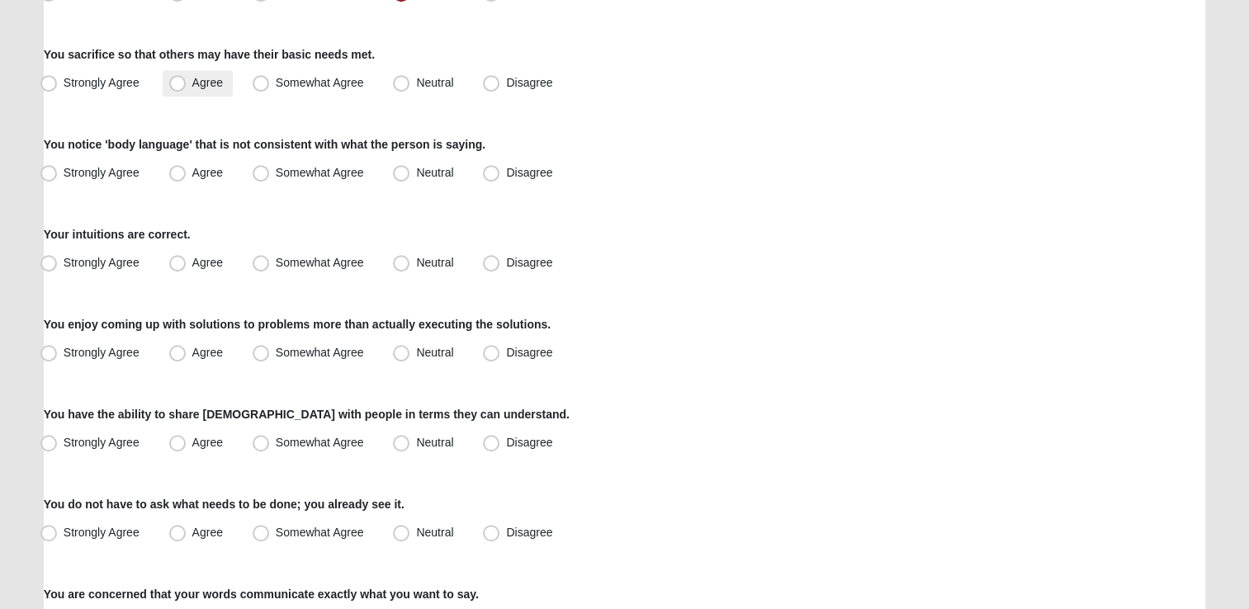
click at [213, 84] on span "Agree" at bounding box center [207, 82] width 31 height 13
click at [187, 84] on input "Agree" at bounding box center [181, 83] width 11 height 11
radio input "true"
click at [210, 168] on span "Agree" at bounding box center [207, 172] width 31 height 13
click at [187, 168] on input "Agree" at bounding box center [181, 173] width 11 height 11
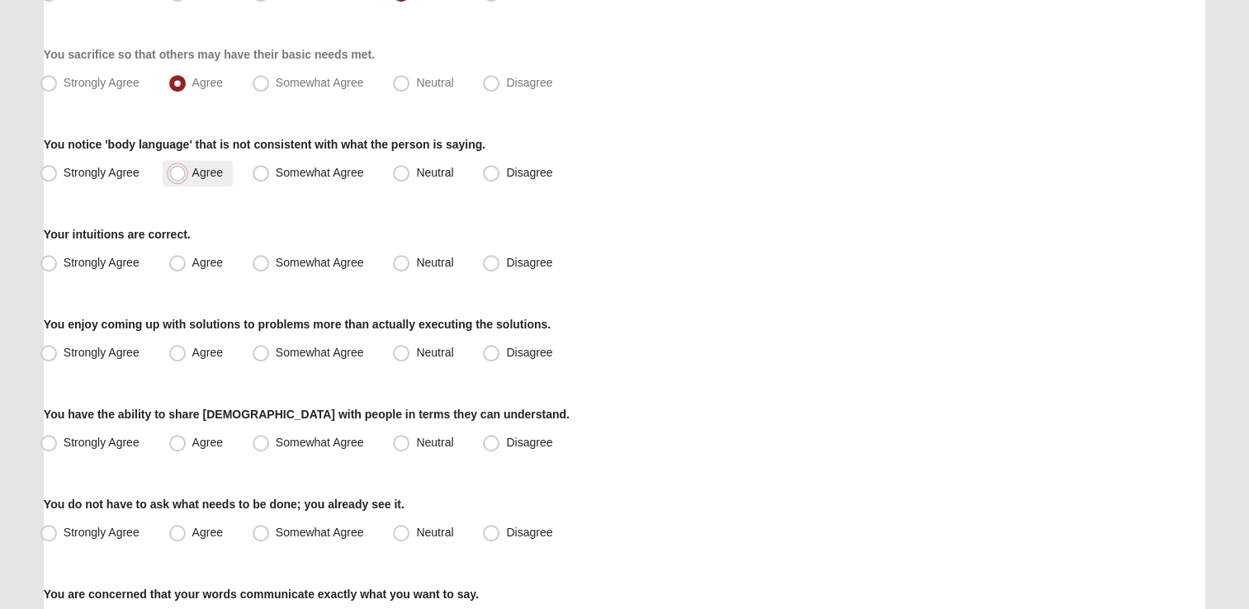
radio input "true"
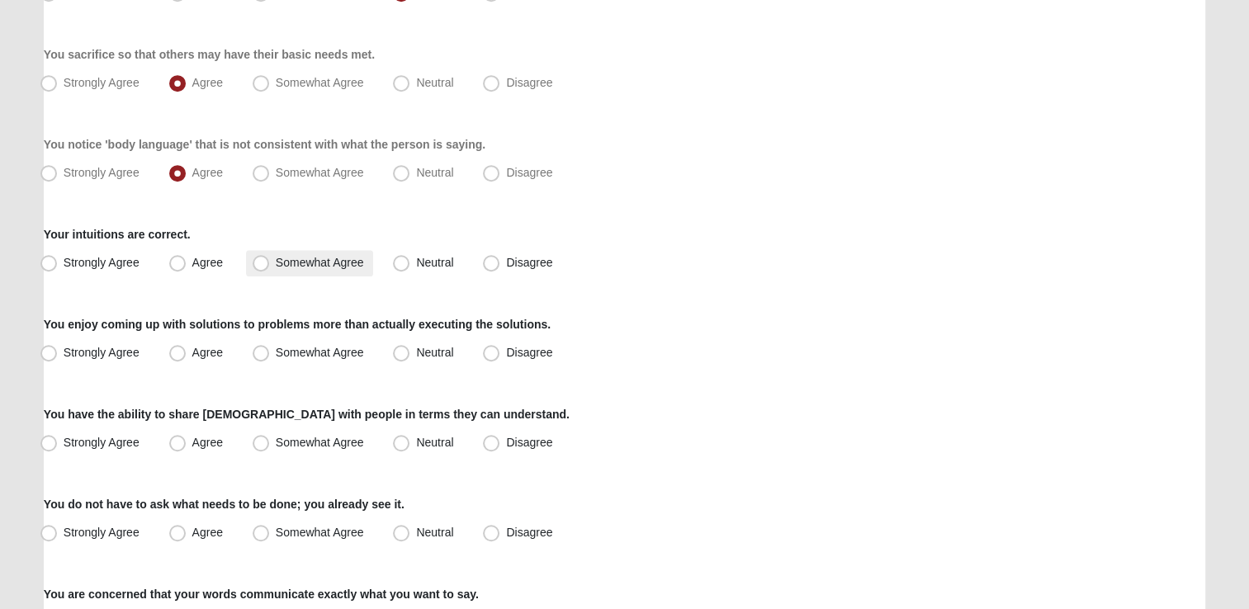
click at [296, 252] on label "Somewhat Agree" at bounding box center [310, 263] width 128 height 26
click at [270, 258] on input "Somewhat Agree" at bounding box center [264, 263] width 11 height 11
radio input "true"
click at [203, 350] on span "Agree" at bounding box center [207, 352] width 31 height 13
click at [187, 350] on input "Agree" at bounding box center [181, 353] width 11 height 11
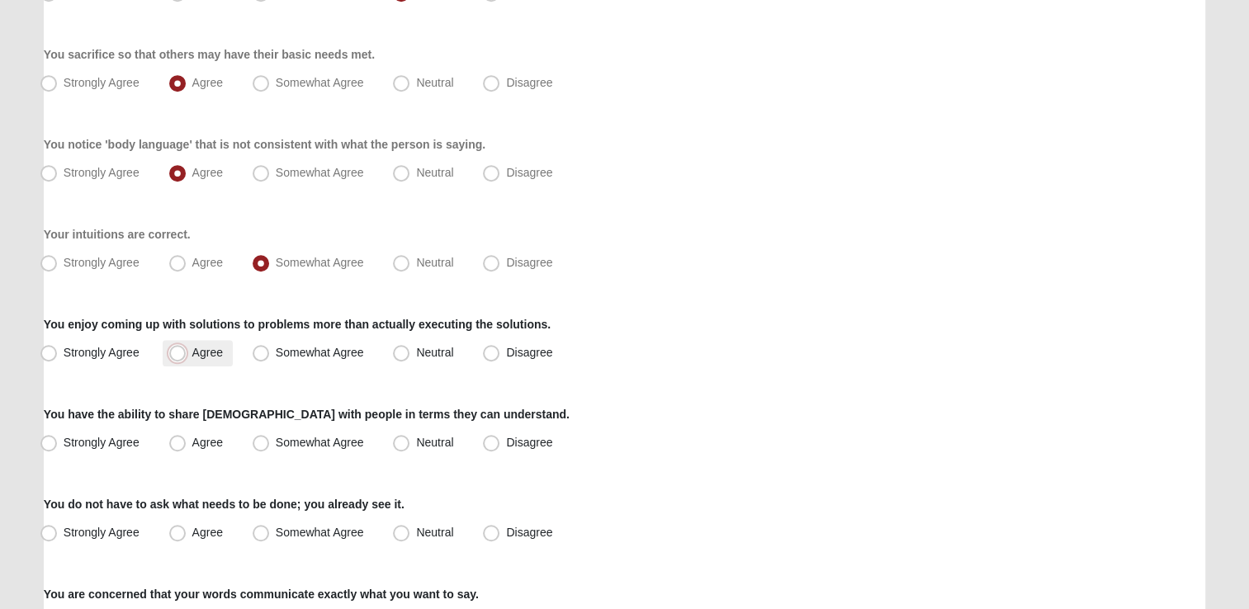
radio input "true"
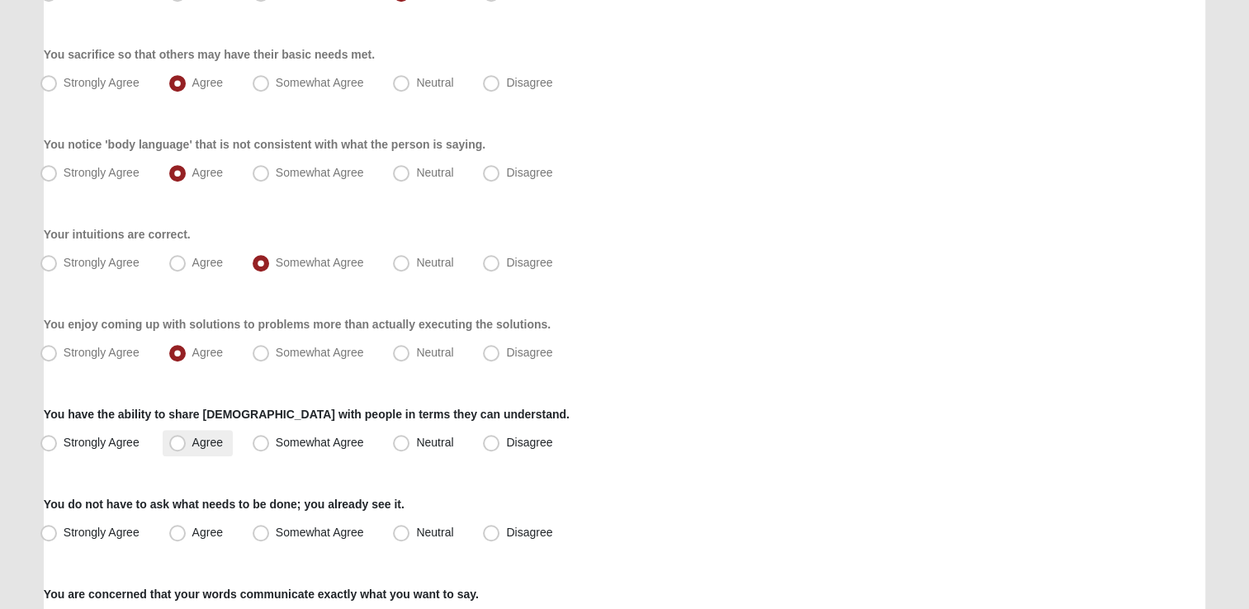
click at [192, 436] on span "Agree" at bounding box center [207, 442] width 31 height 13
click at [187, 438] on input "Agree" at bounding box center [181, 443] width 11 height 11
radio input "true"
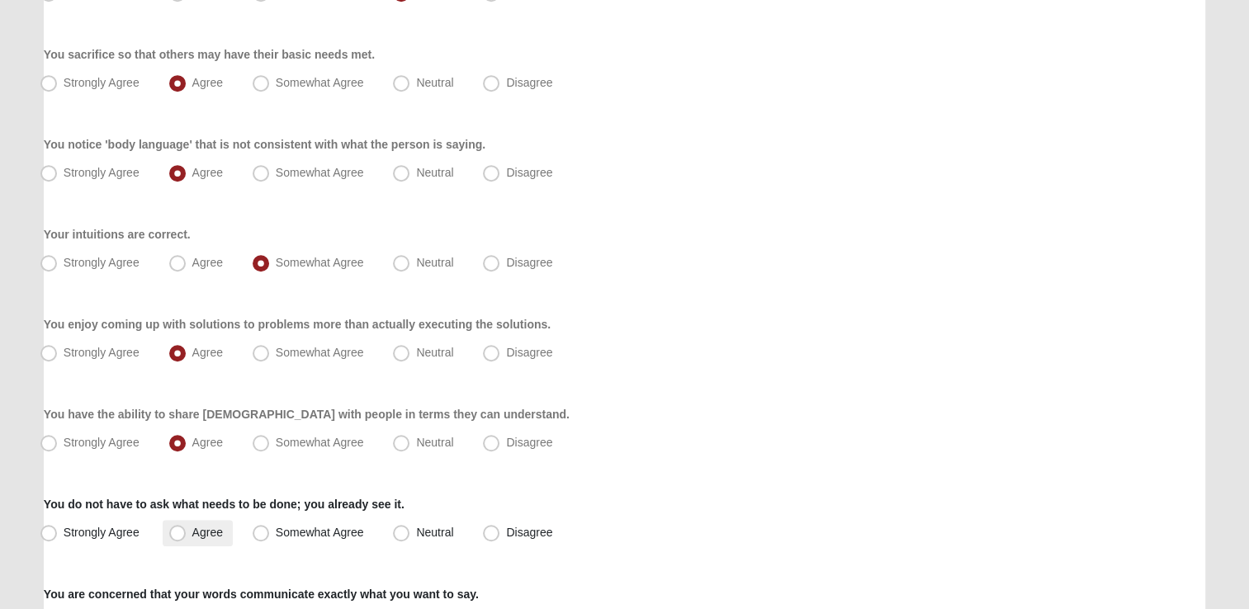
click at [195, 534] on span "Agree" at bounding box center [207, 532] width 31 height 13
click at [187, 534] on input "Agree" at bounding box center [181, 533] width 11 height 11
radio input "true"
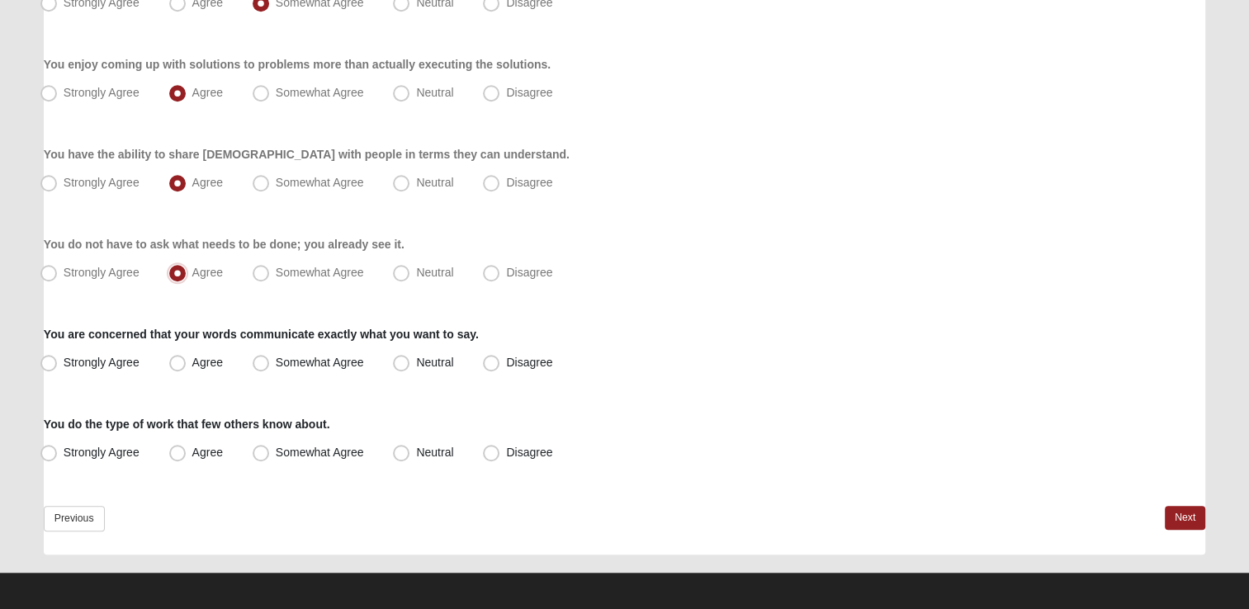
scroll to position [1255, 0]
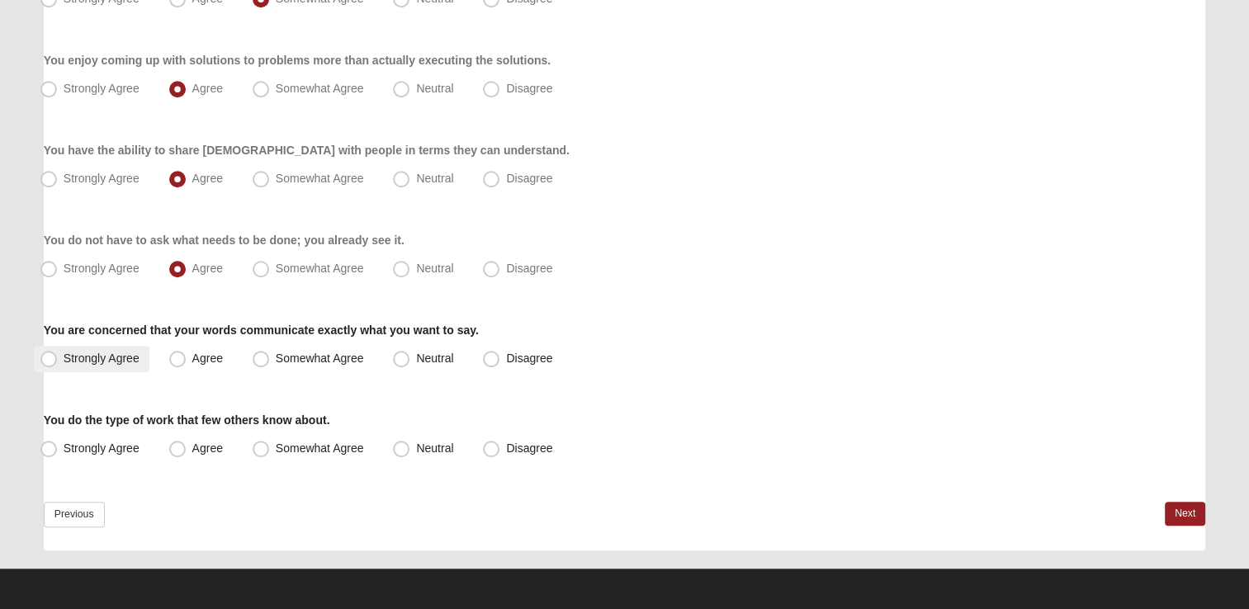
click at [78, 353] on span "Strongly Agree" at bounding box center [102, 358] width 76 height 13
click at [58, 353] on input "Strongly Agree" at bounding box center [52, 358] width 11 height 11
radio input "true"
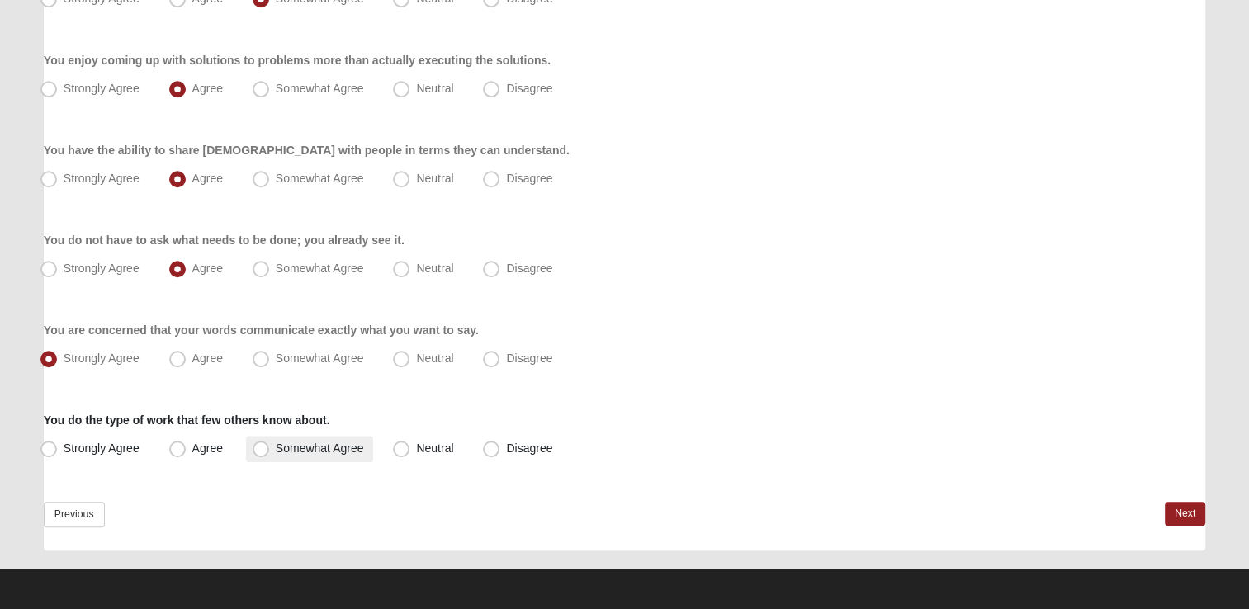
click at [337, 444] on span "Somewhat Agree" at bounding box center [320, 448] width 88 height 13
click at [270, 444] on input "Somewhat Agree" at bounding box center [264, 448] width 11 height 11
radio input "true"
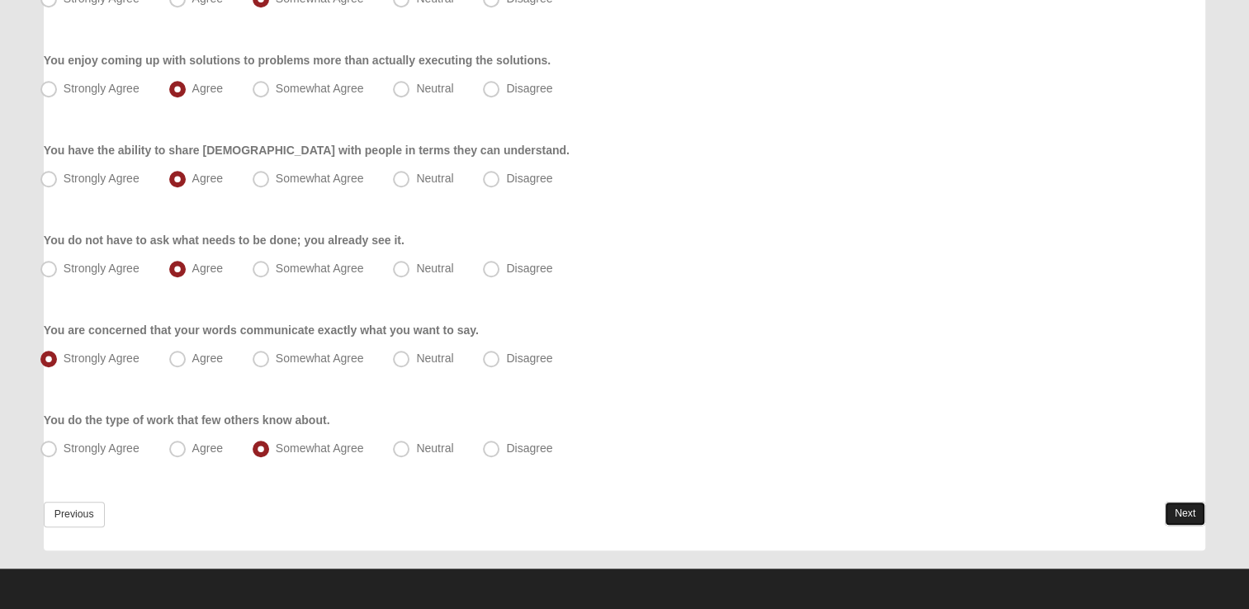
click at [1192, 513] on link "Next" at bounding box center [1185, 514] width 40 height 24
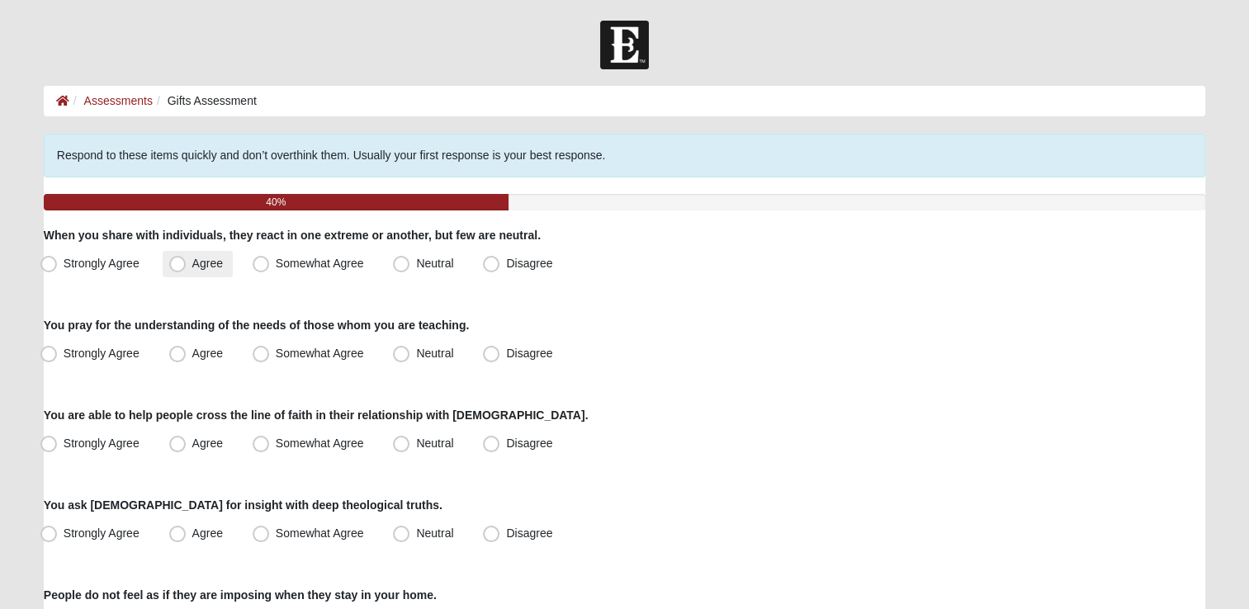
click at [211, 262] on span "Agree" at bounding box center [207, 263] width 31 height 13
click at [187, 262] on input "Agree" at bounding box center [181, 263] width 11 height 11
radio input "true"
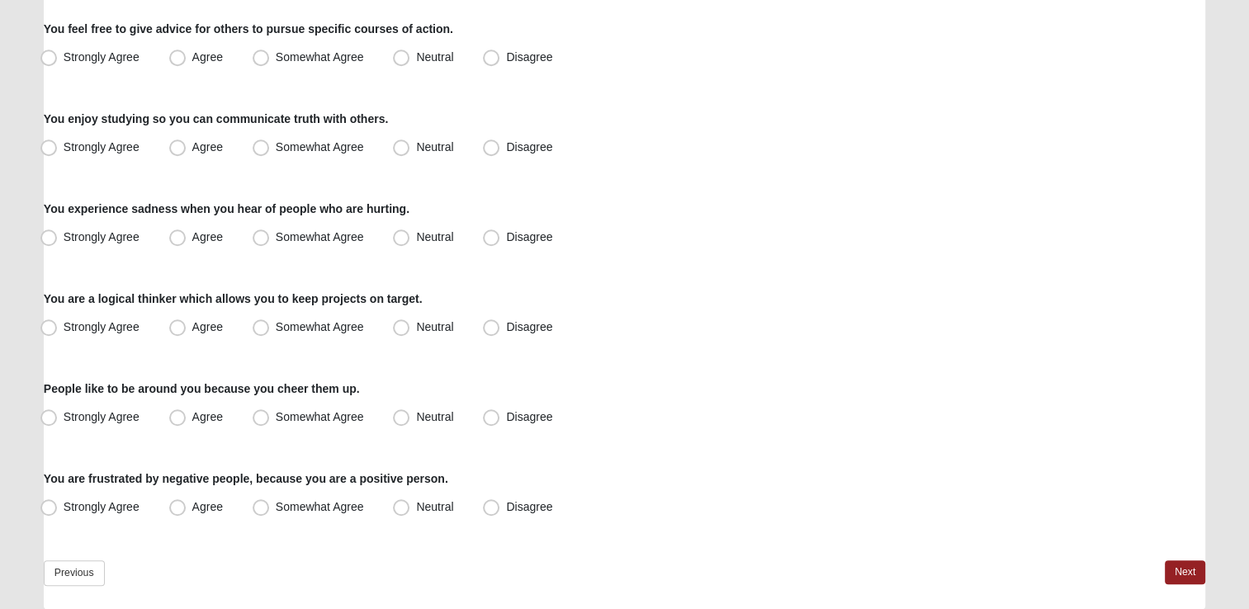
scroll to position [1255, 0]
